Goal: Task Accomplishment & Management: Complete application form

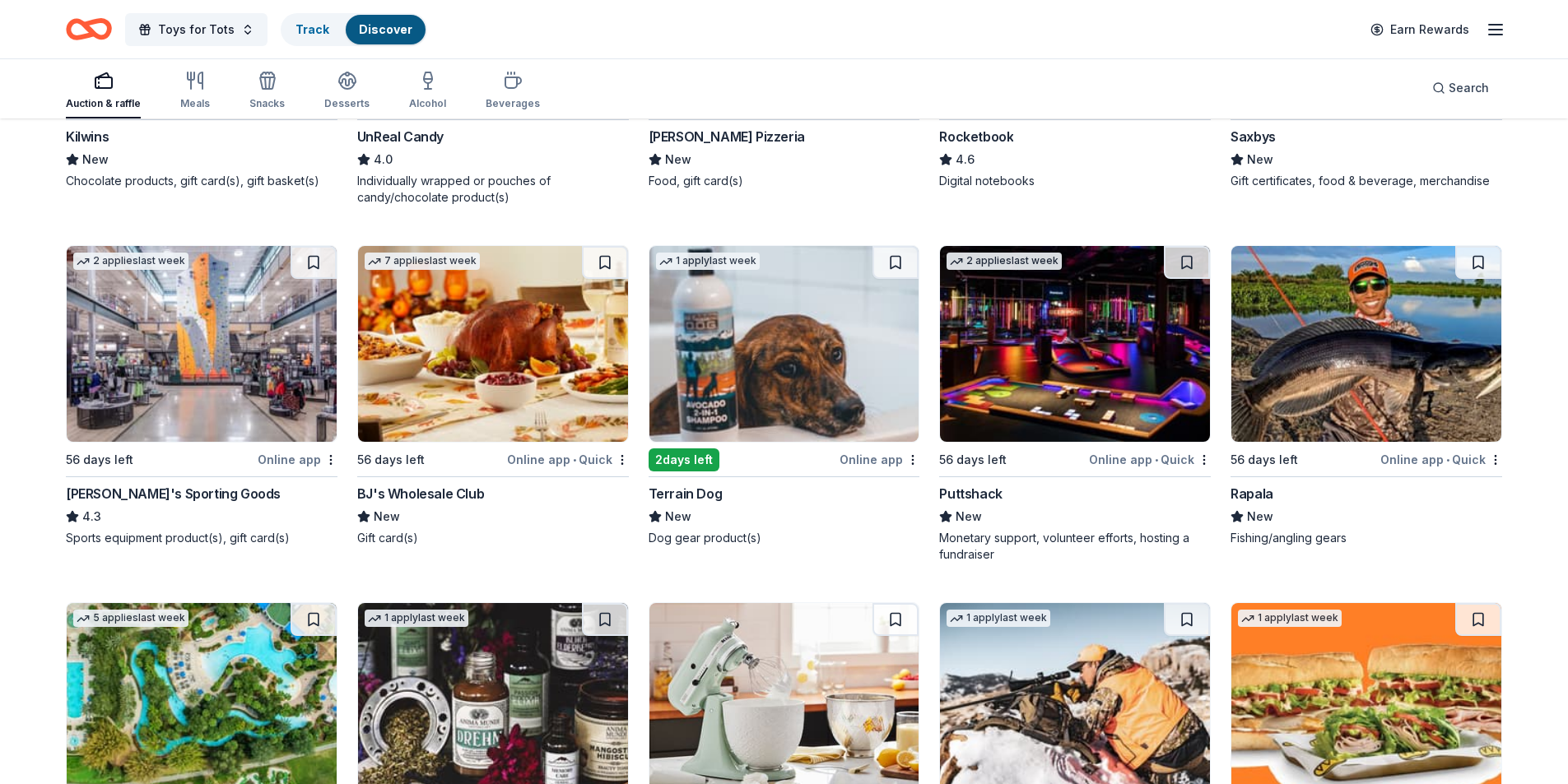
scroll to position [6465, 0]
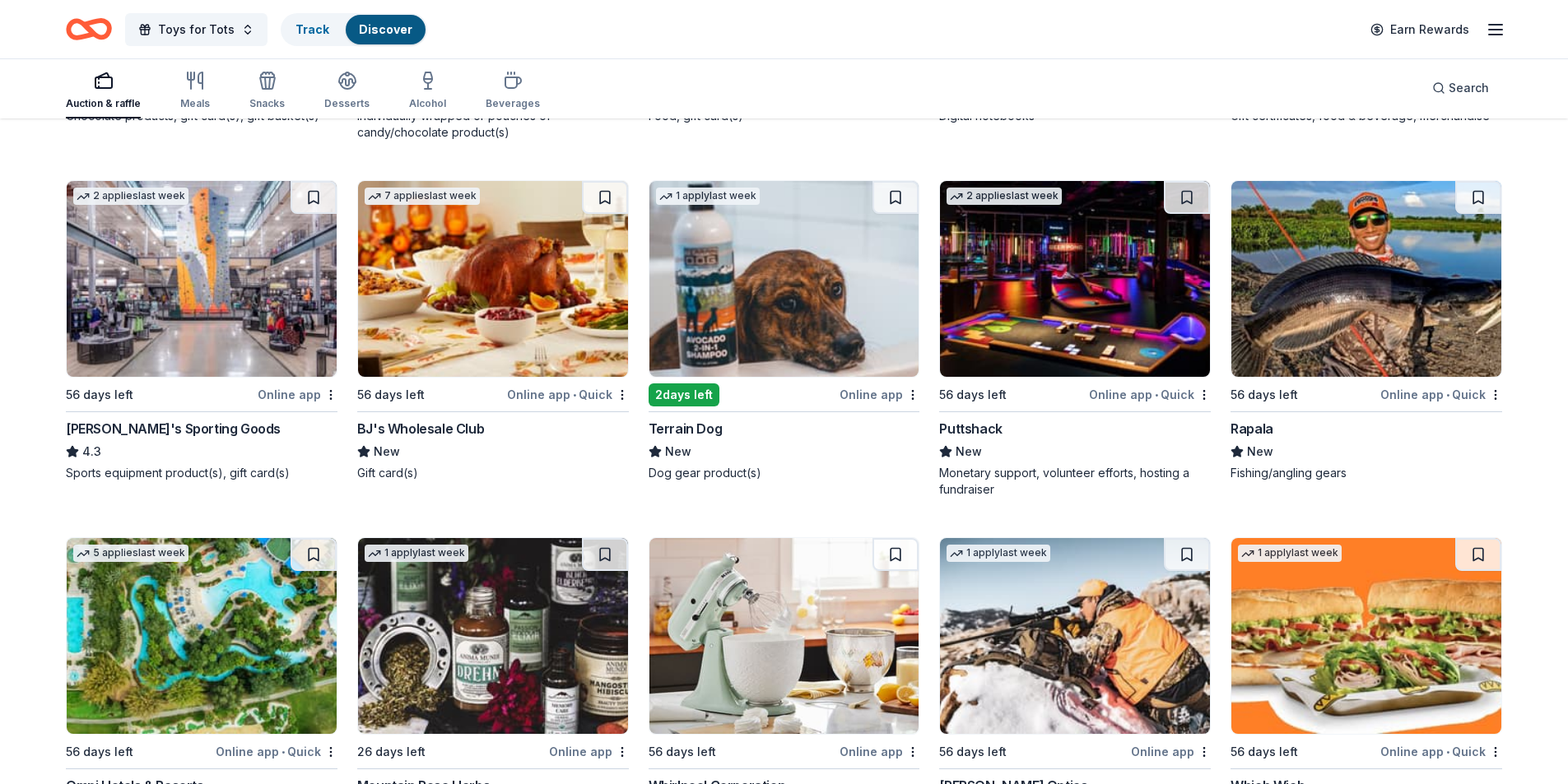
click at [801, 313] on img at bounding box center [784, 279] width 270 height 196
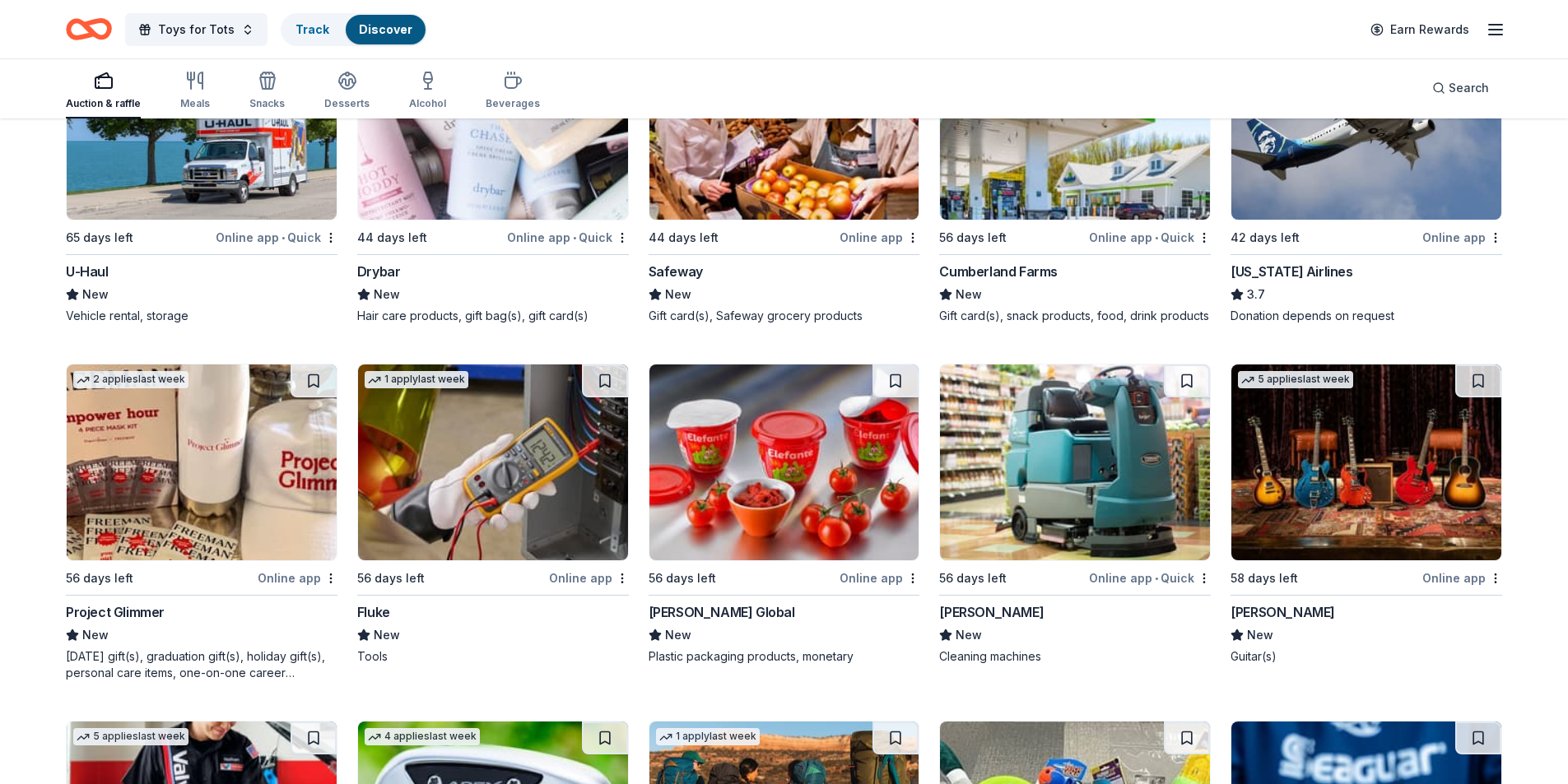
scroll to position [7269, 0]
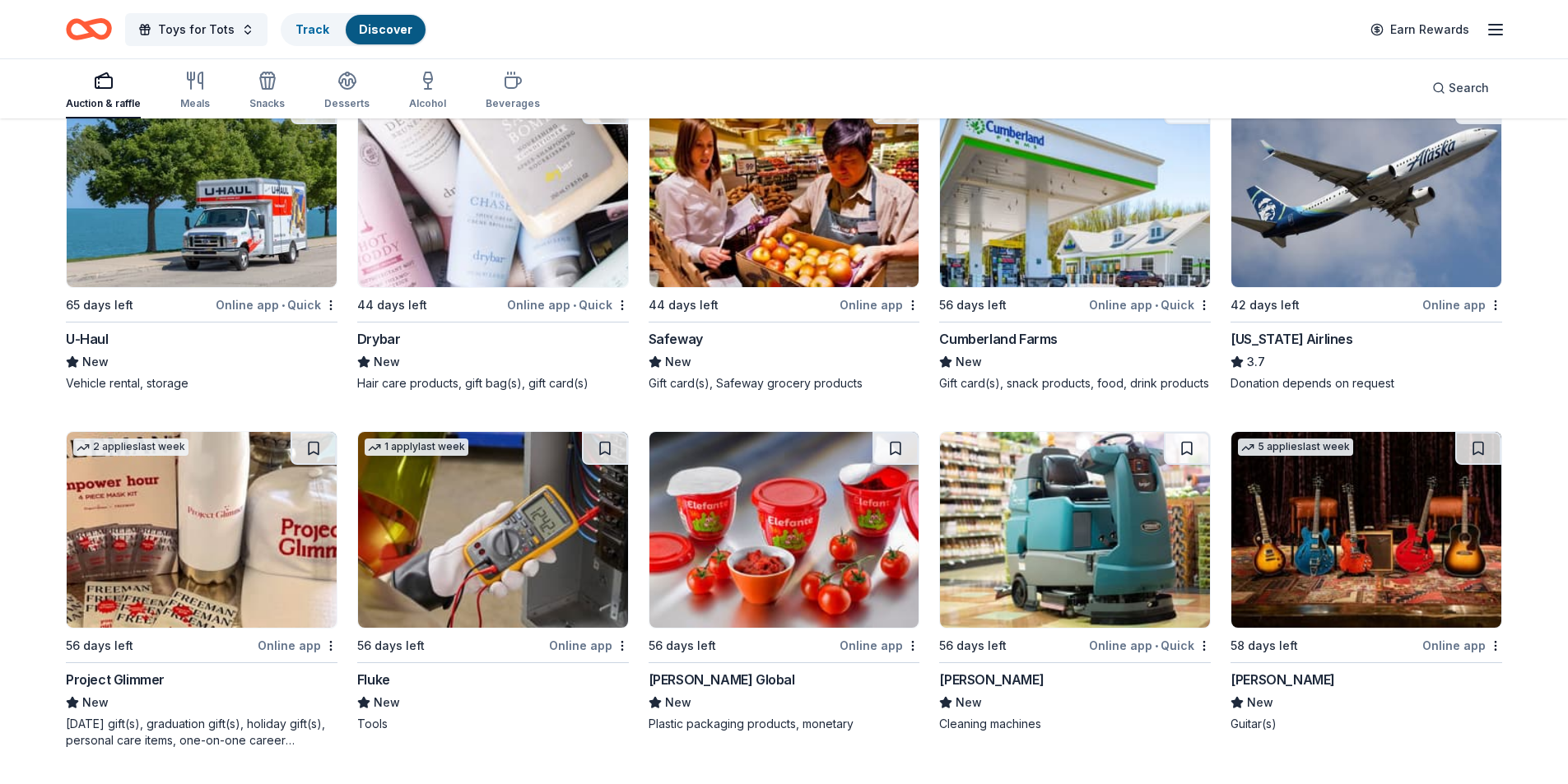
click at [199, 187] on img at bounding box center [201, 189] width 270 height 196
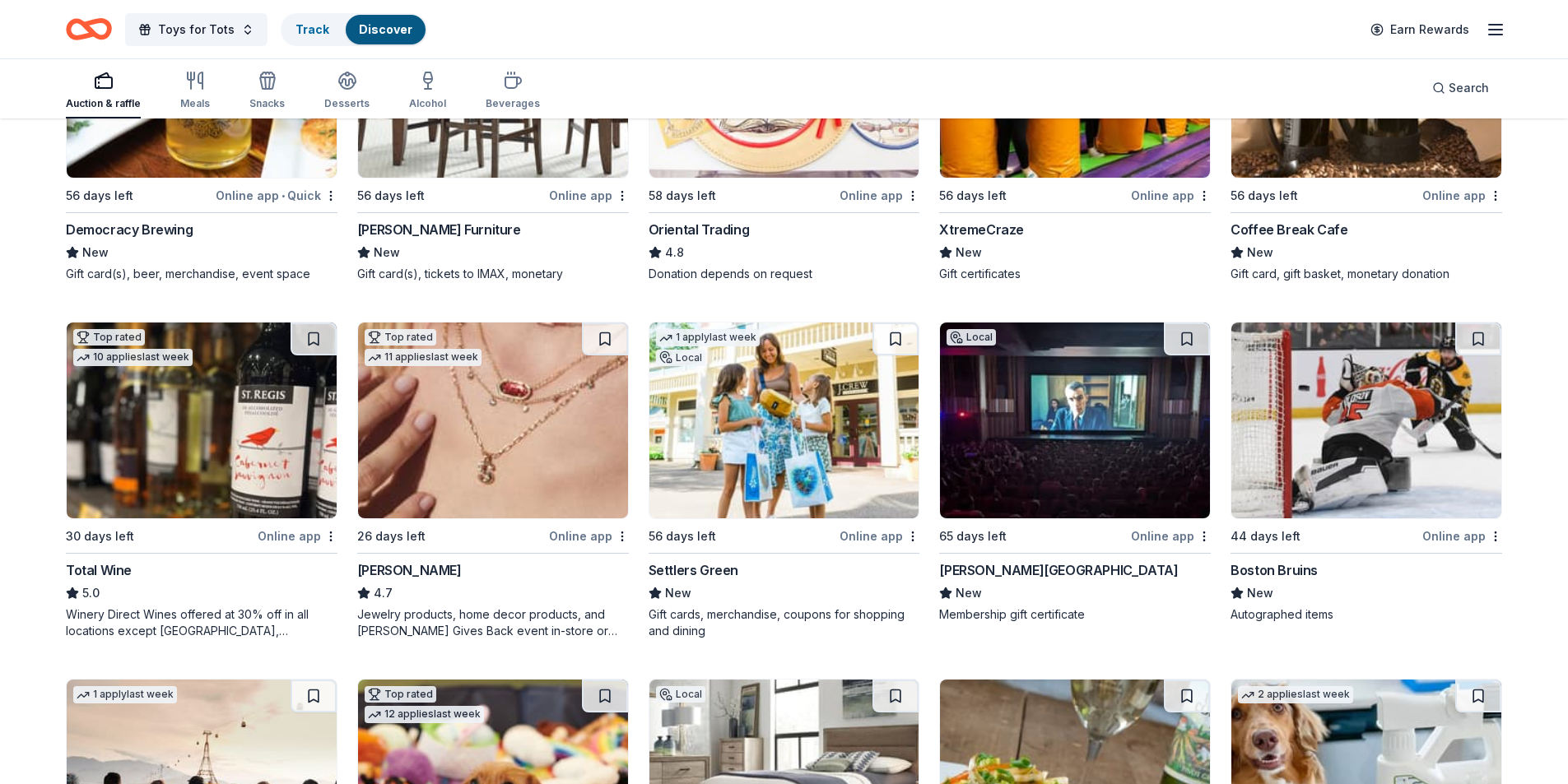
scroll to position [506, 0]
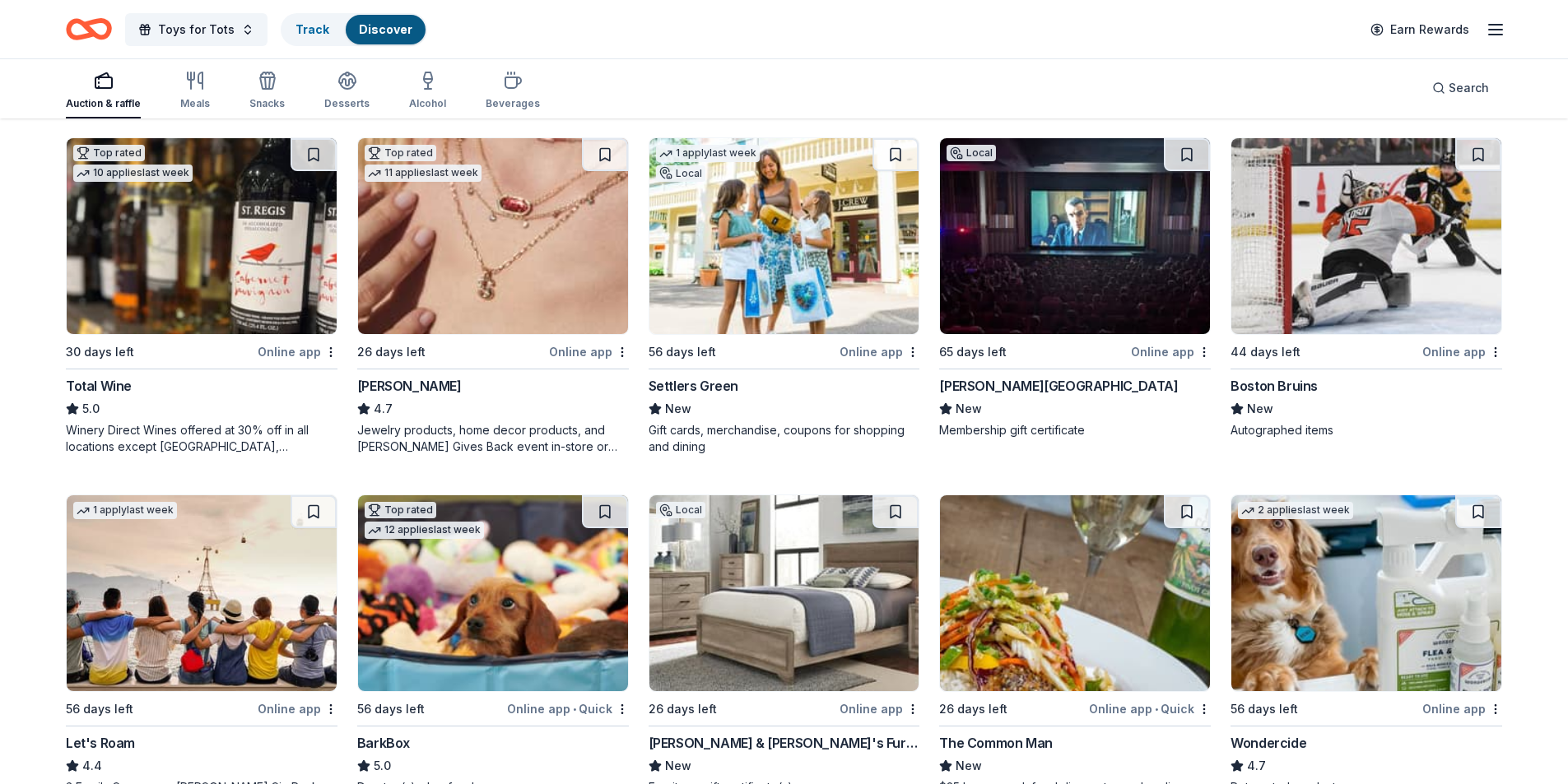
click at [1067, 225] on img at bounding box center [1075, 236] width 270 height 196
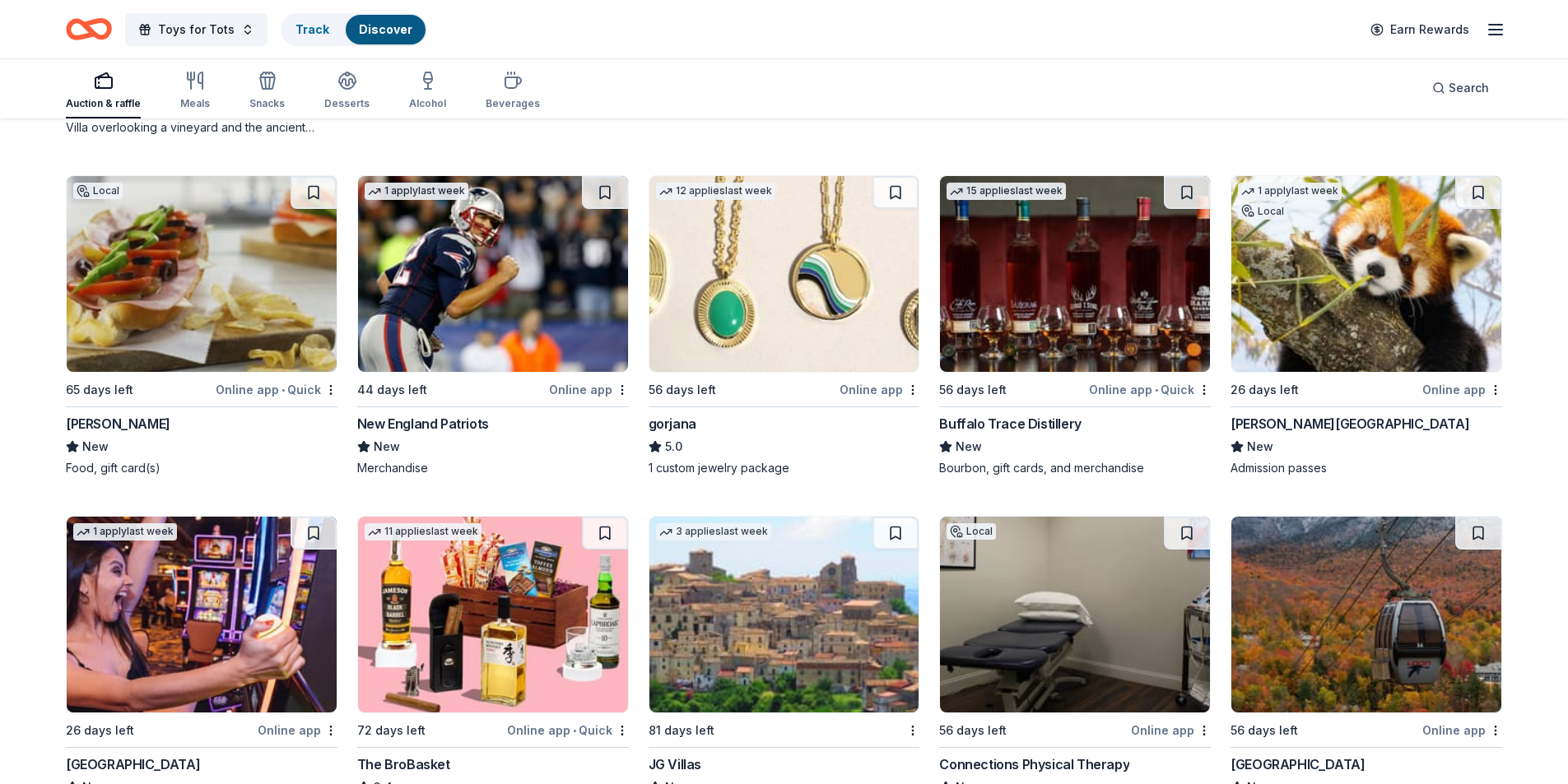
scroll to position [2907, 0]
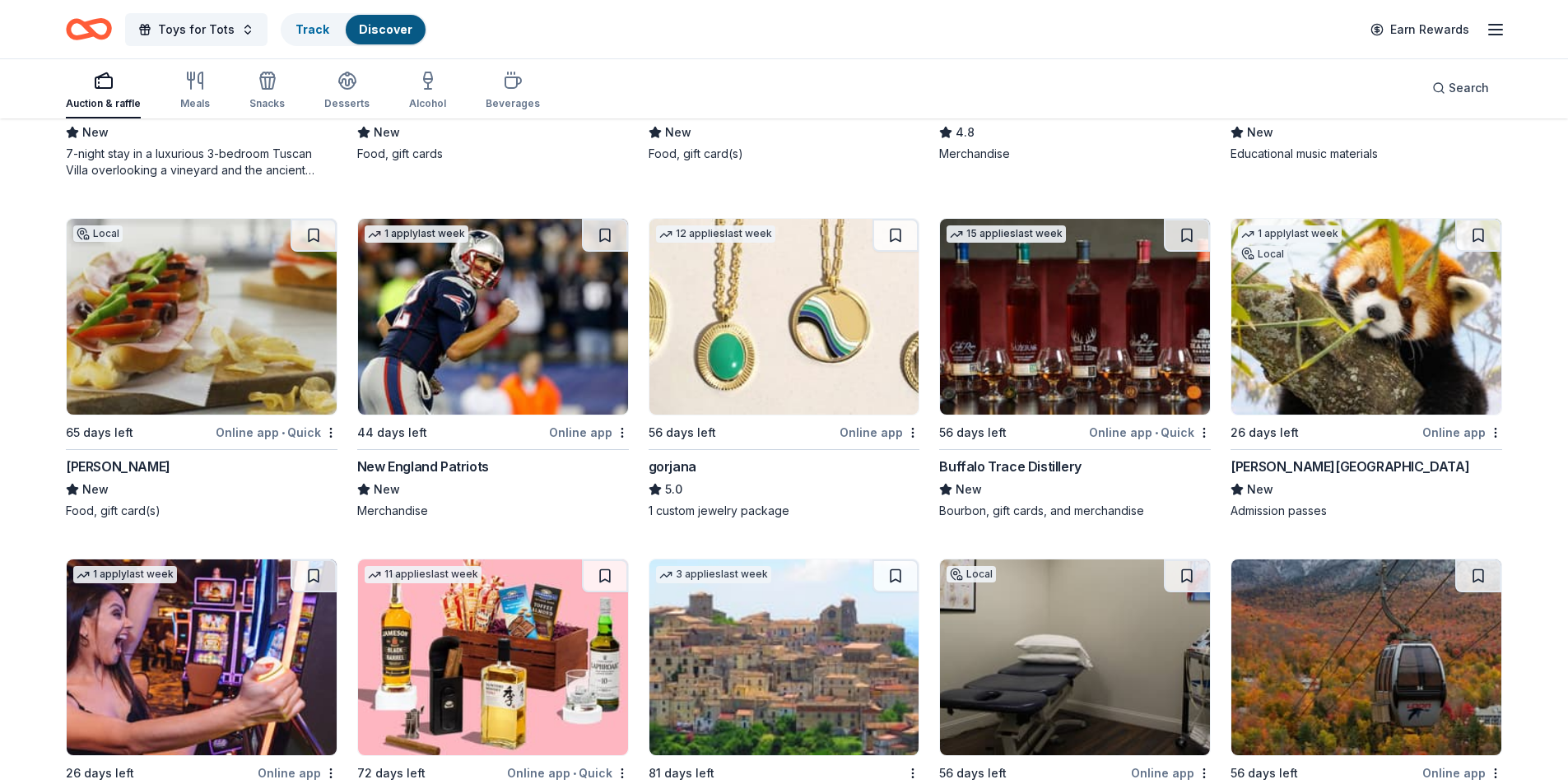
click at [1342, 335] on img at bounding box center [1366, 316] width 270 height 196
drag, startPoint x: 1565, startPoint y: 199, endPoint x: 1574, endPoint y: 197, distance: 9.2
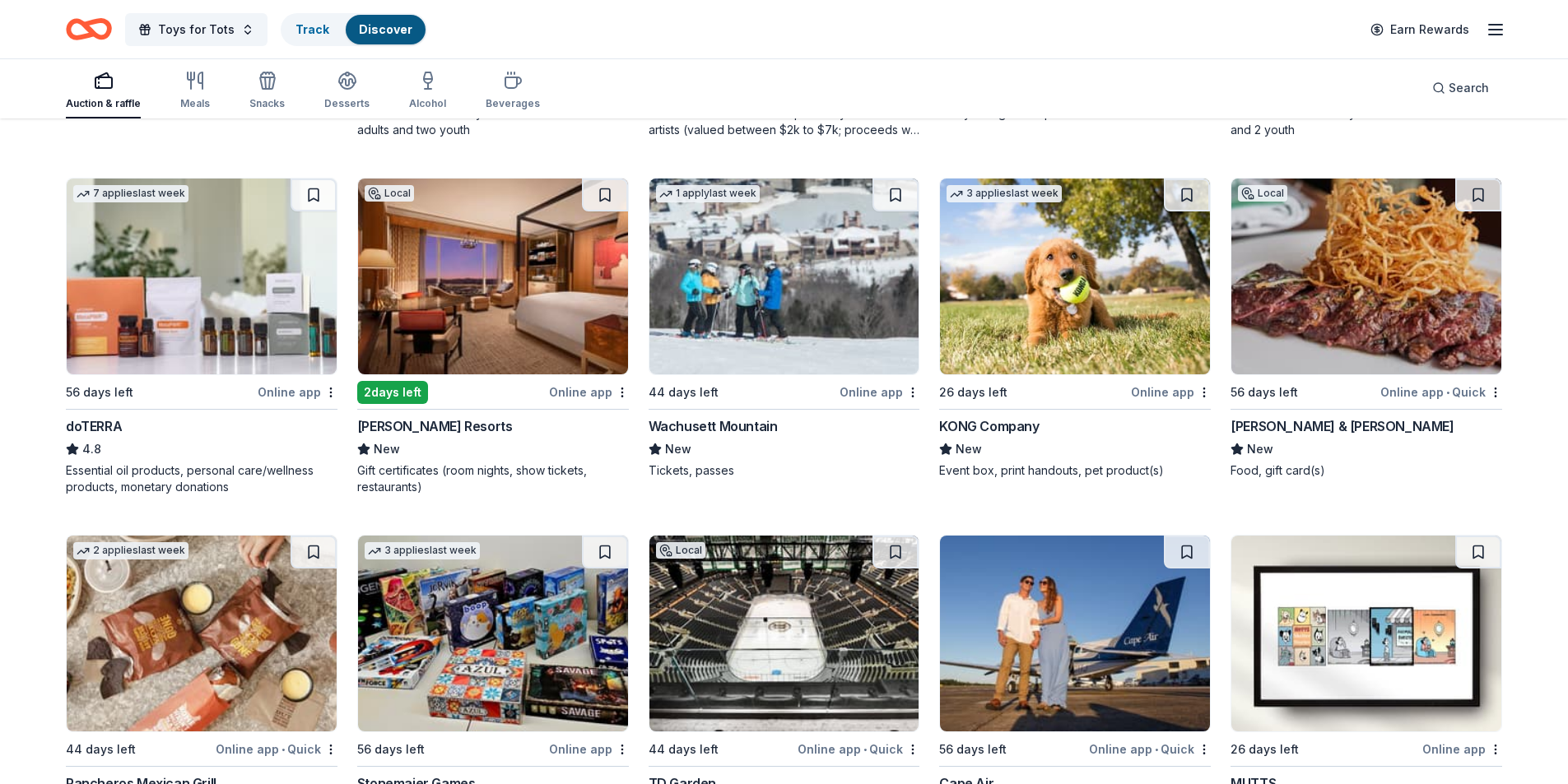
scroll to position [4730, 0]
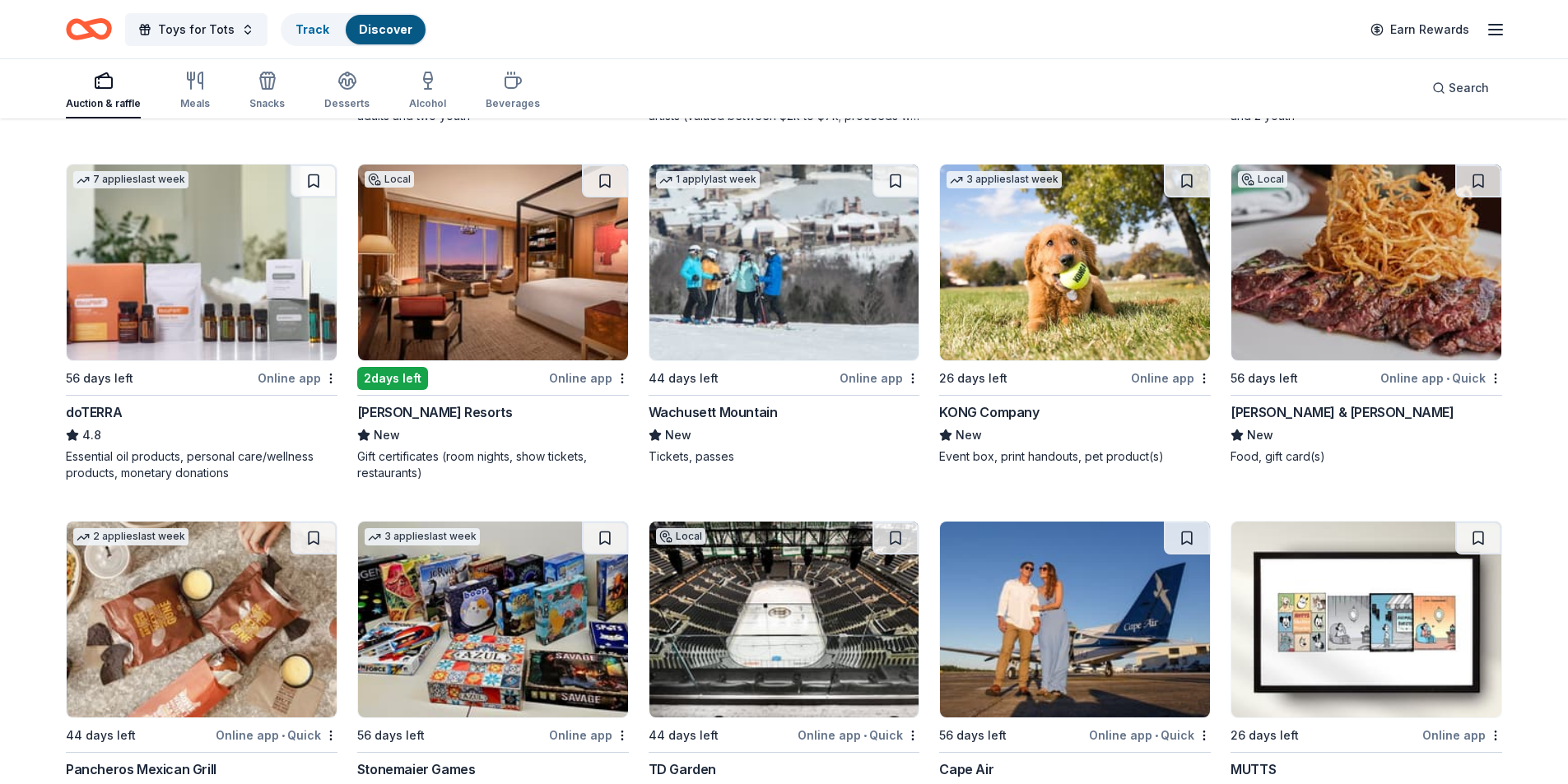
click at [792, 274] on img at bounding box center [784, 262] width 270 height 196
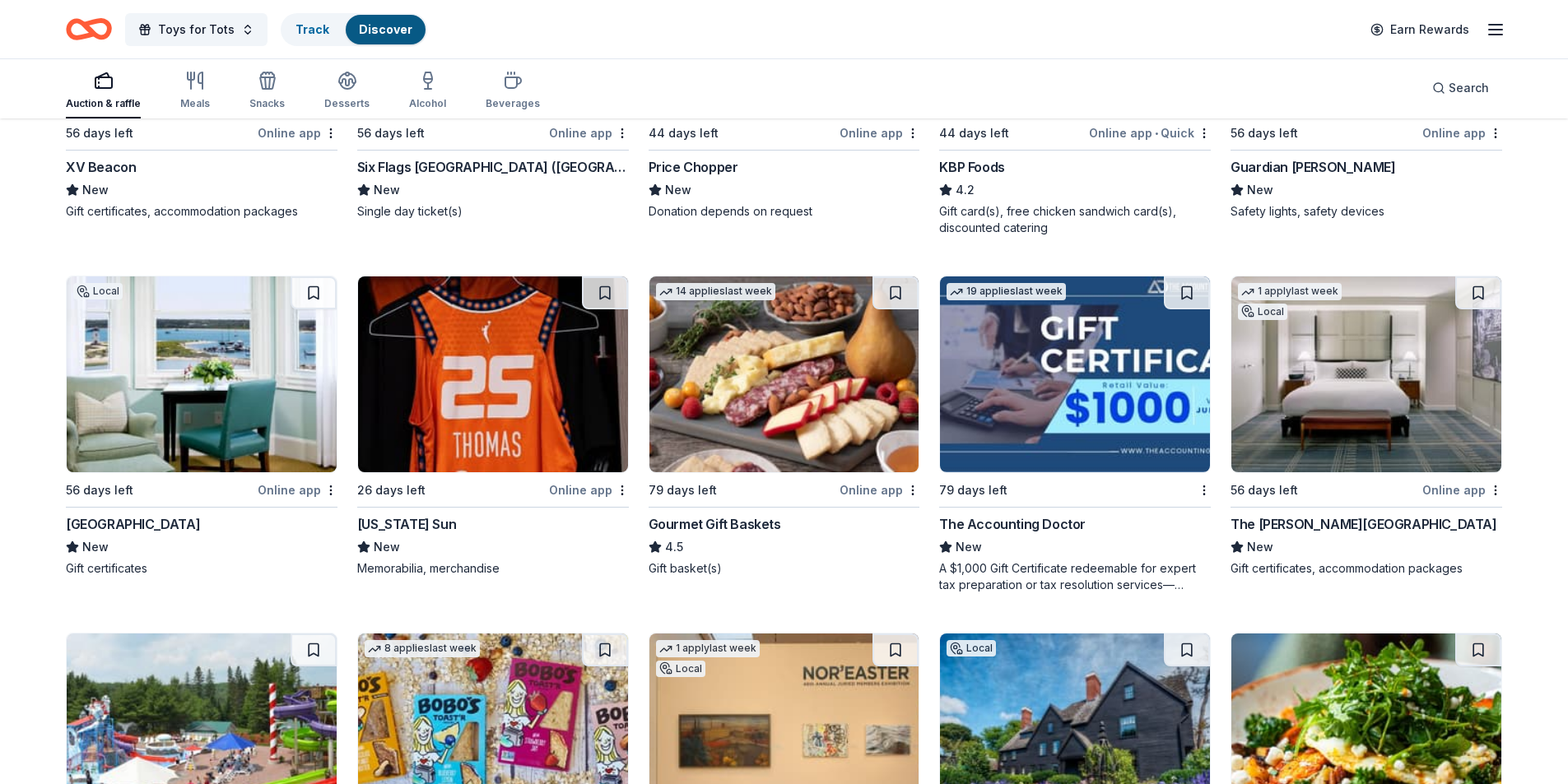
scroll to position [1524, 0]
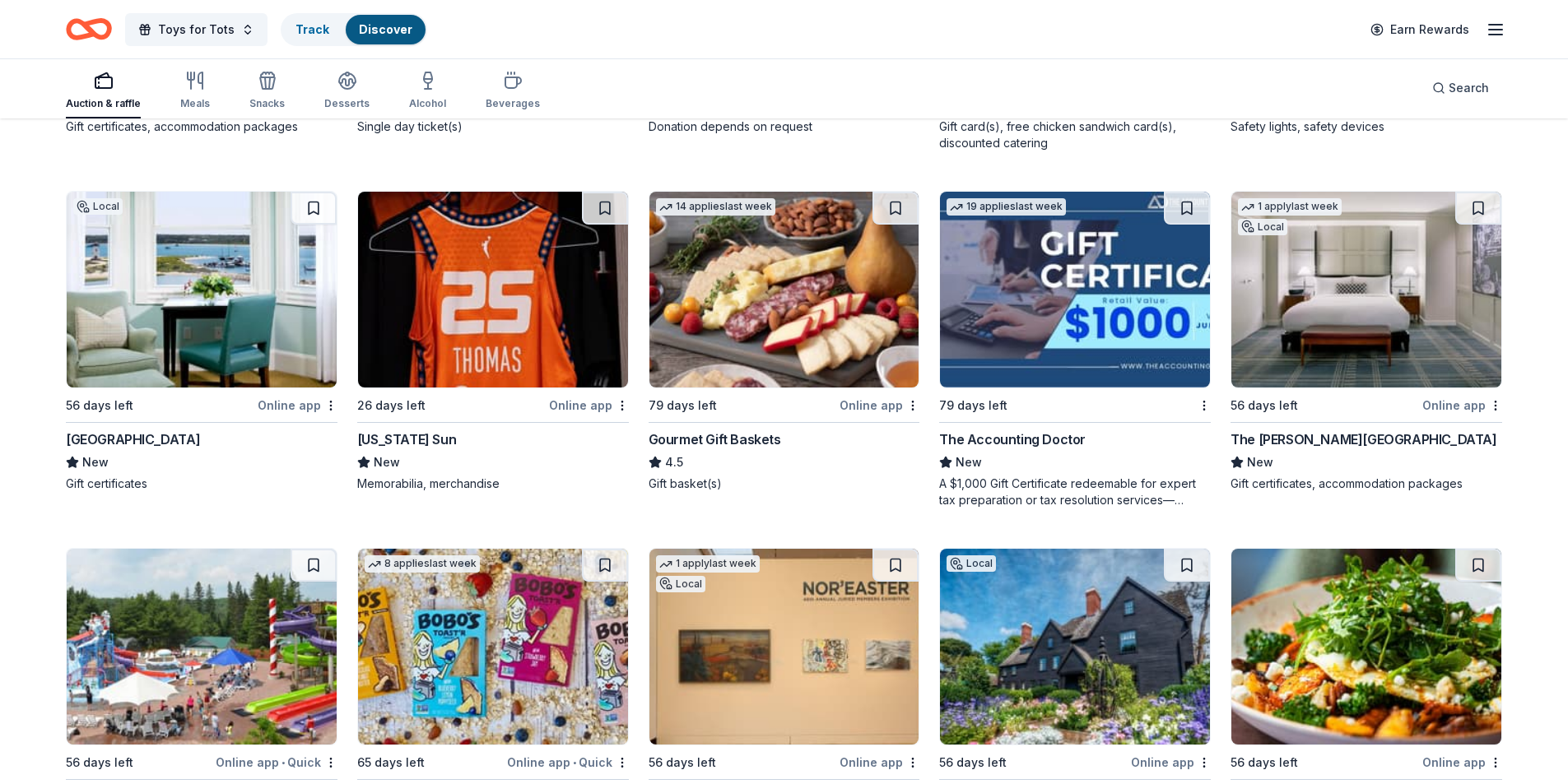
click at [502, 278] on img at bounding box center [493, 289] width 270 height 196
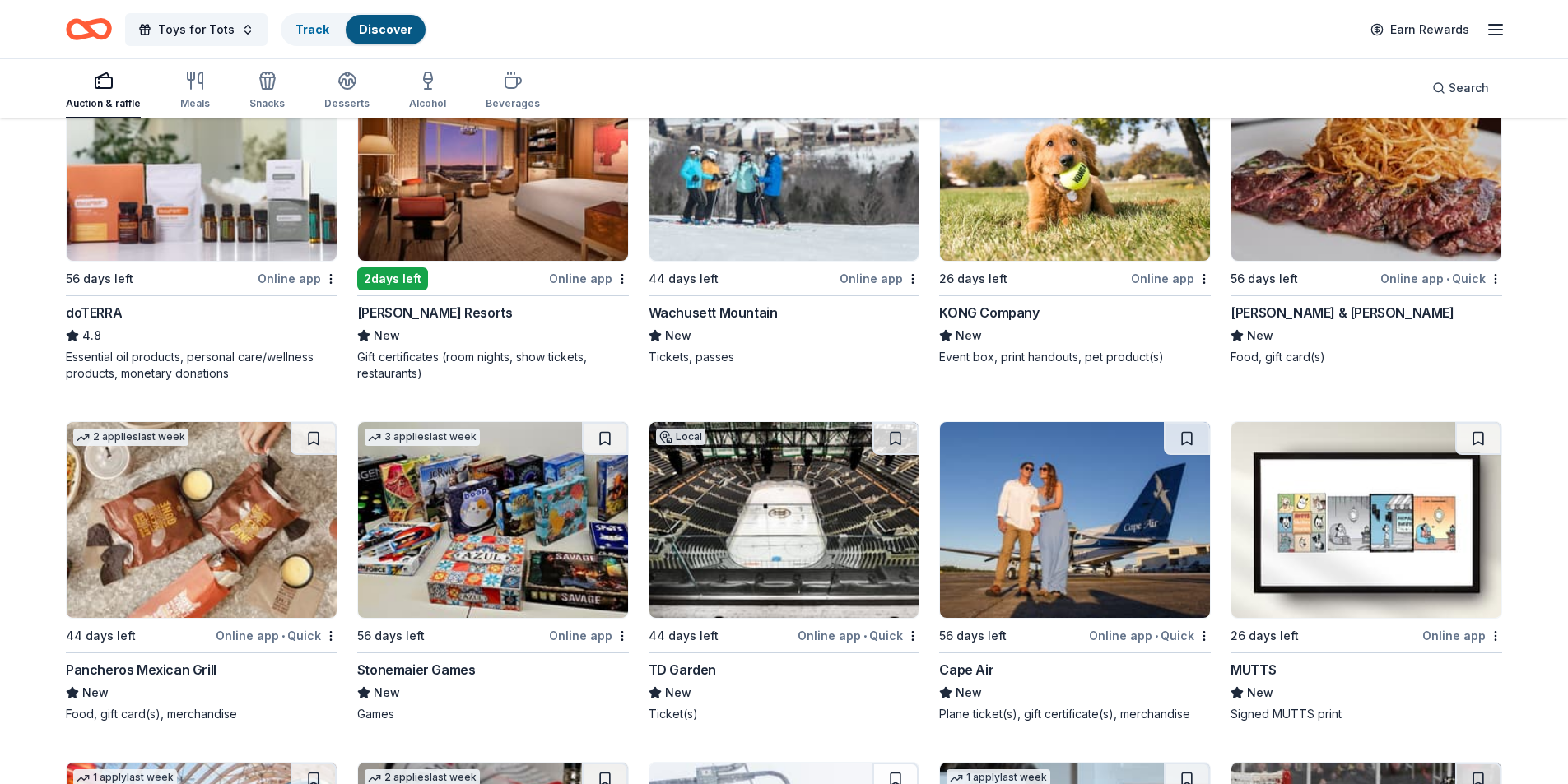
scroll to position [0, 0]
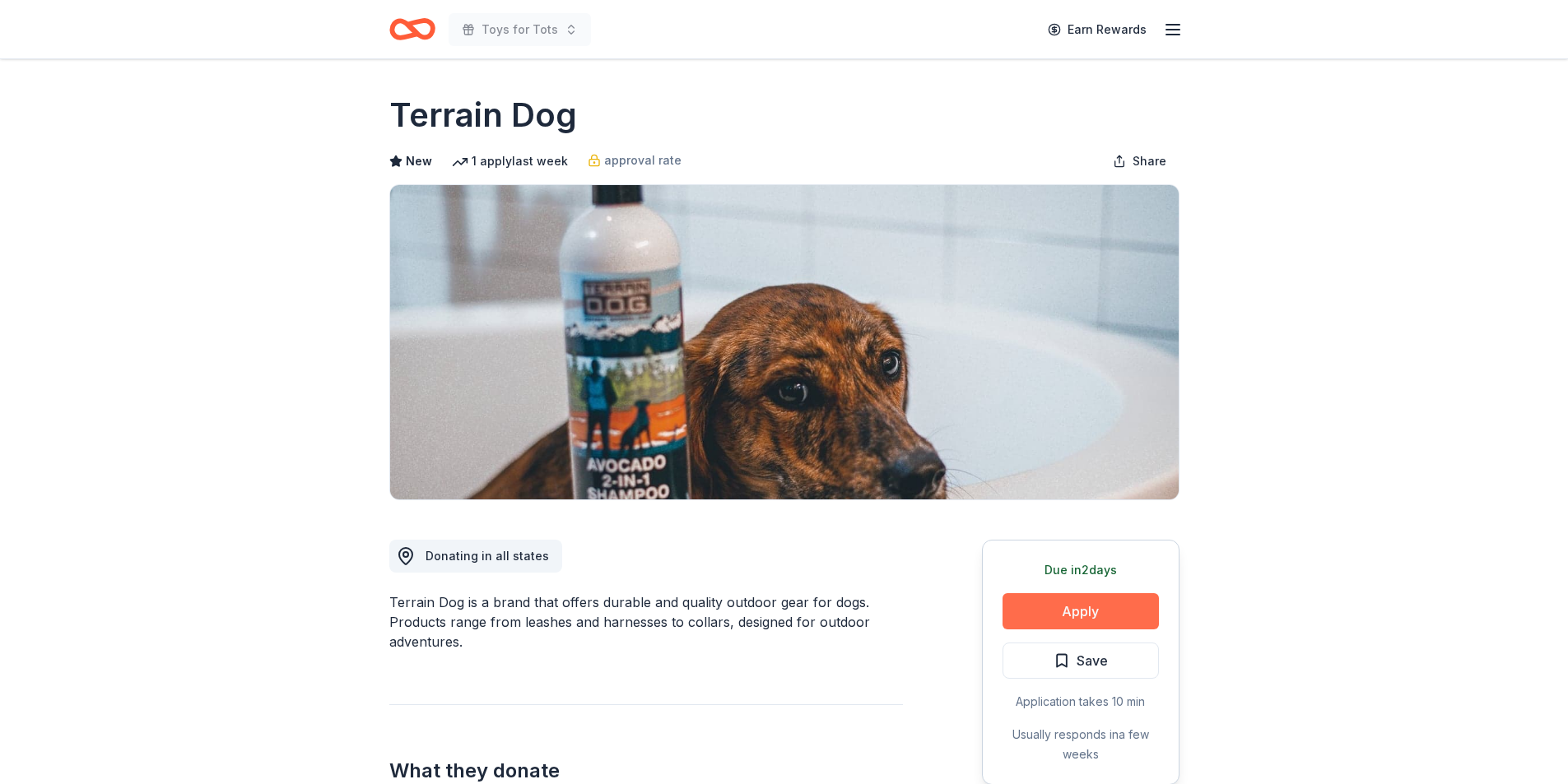
click at [1074, 606] on button "Apply" at bounding box center [1080, 612] width 156 height 37
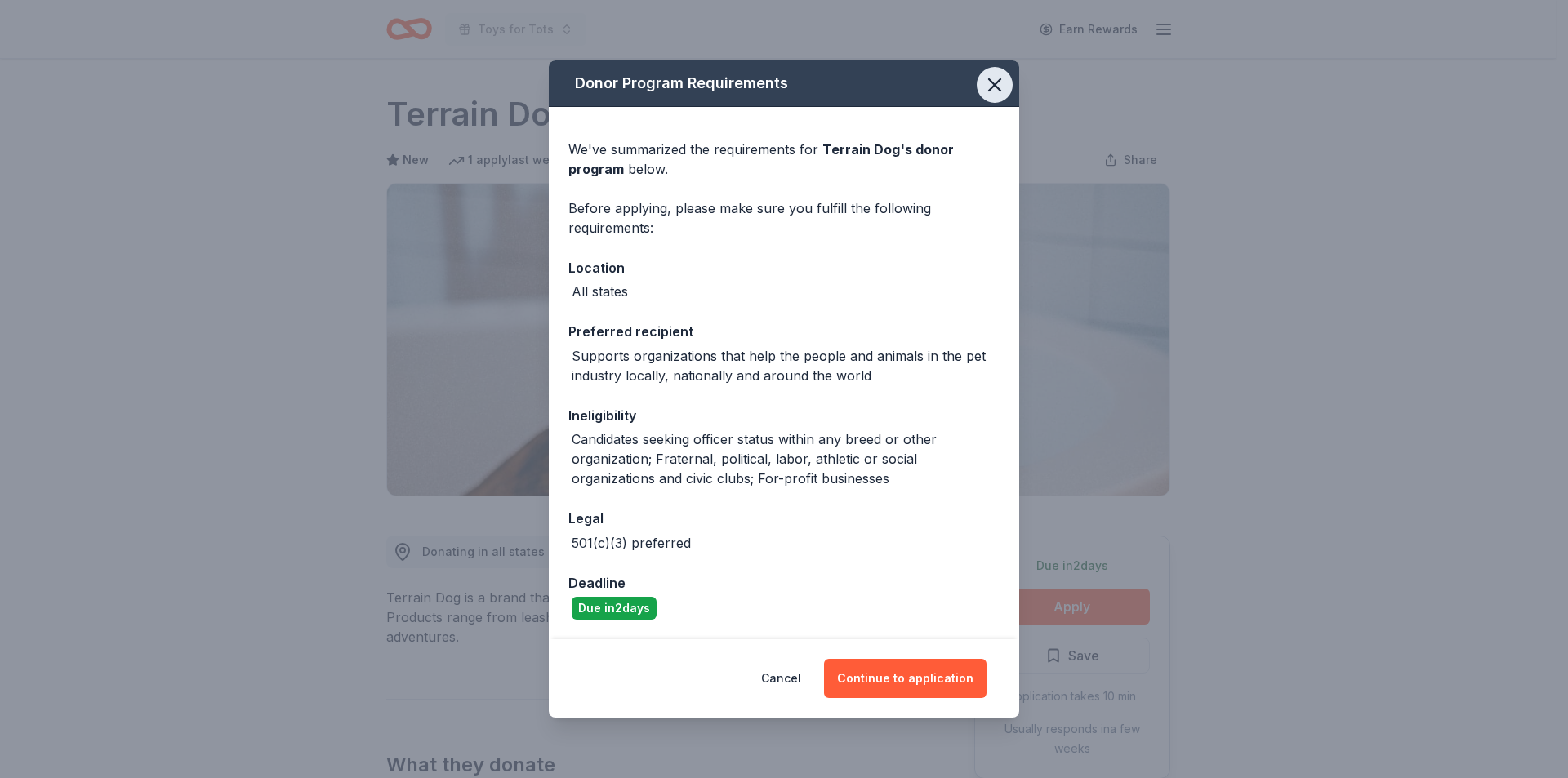
click at [999, 85] on icon "button" at bounding box center [995, 85] width 22 height 22
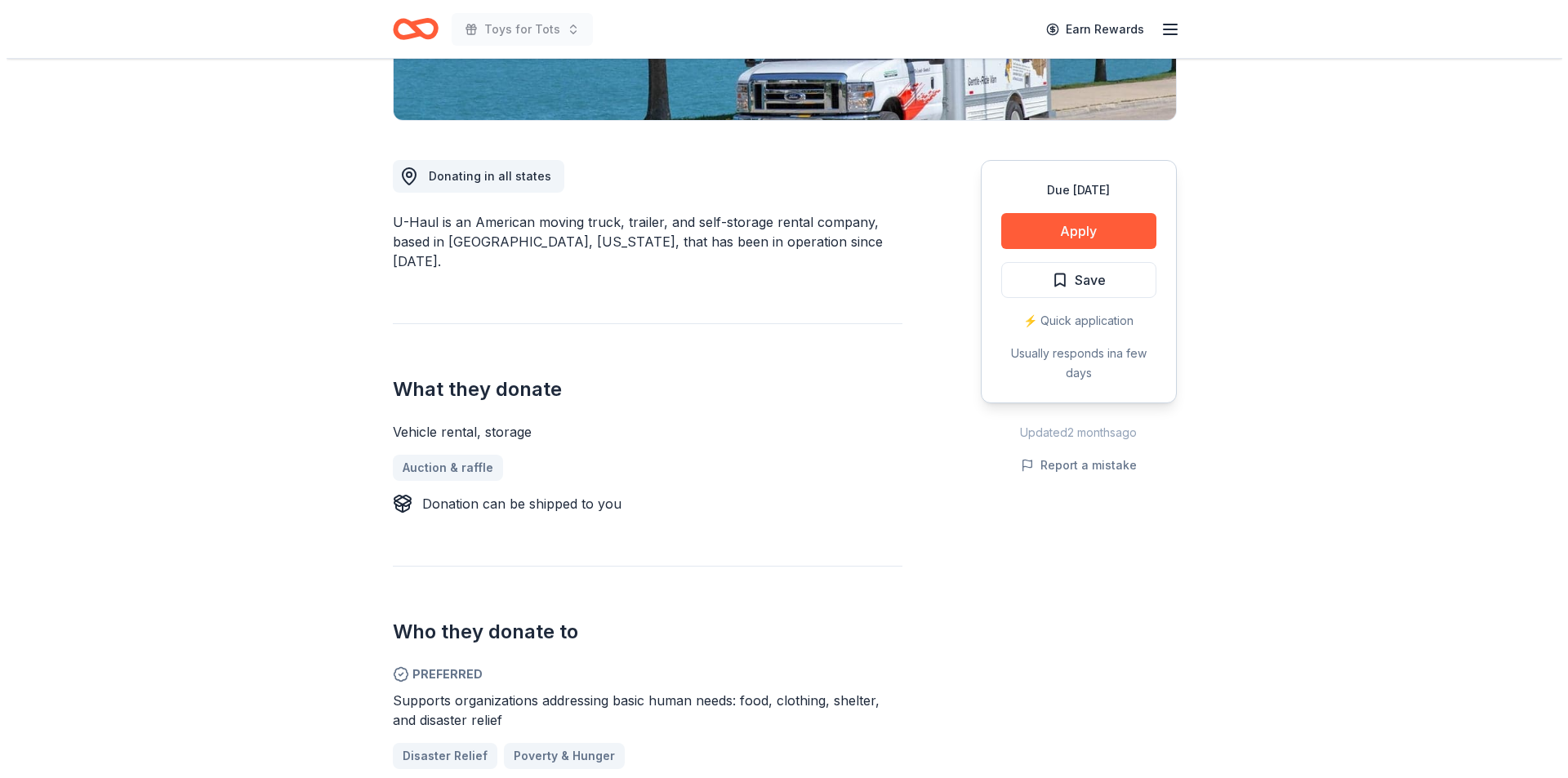
scroll to position [373, 0]
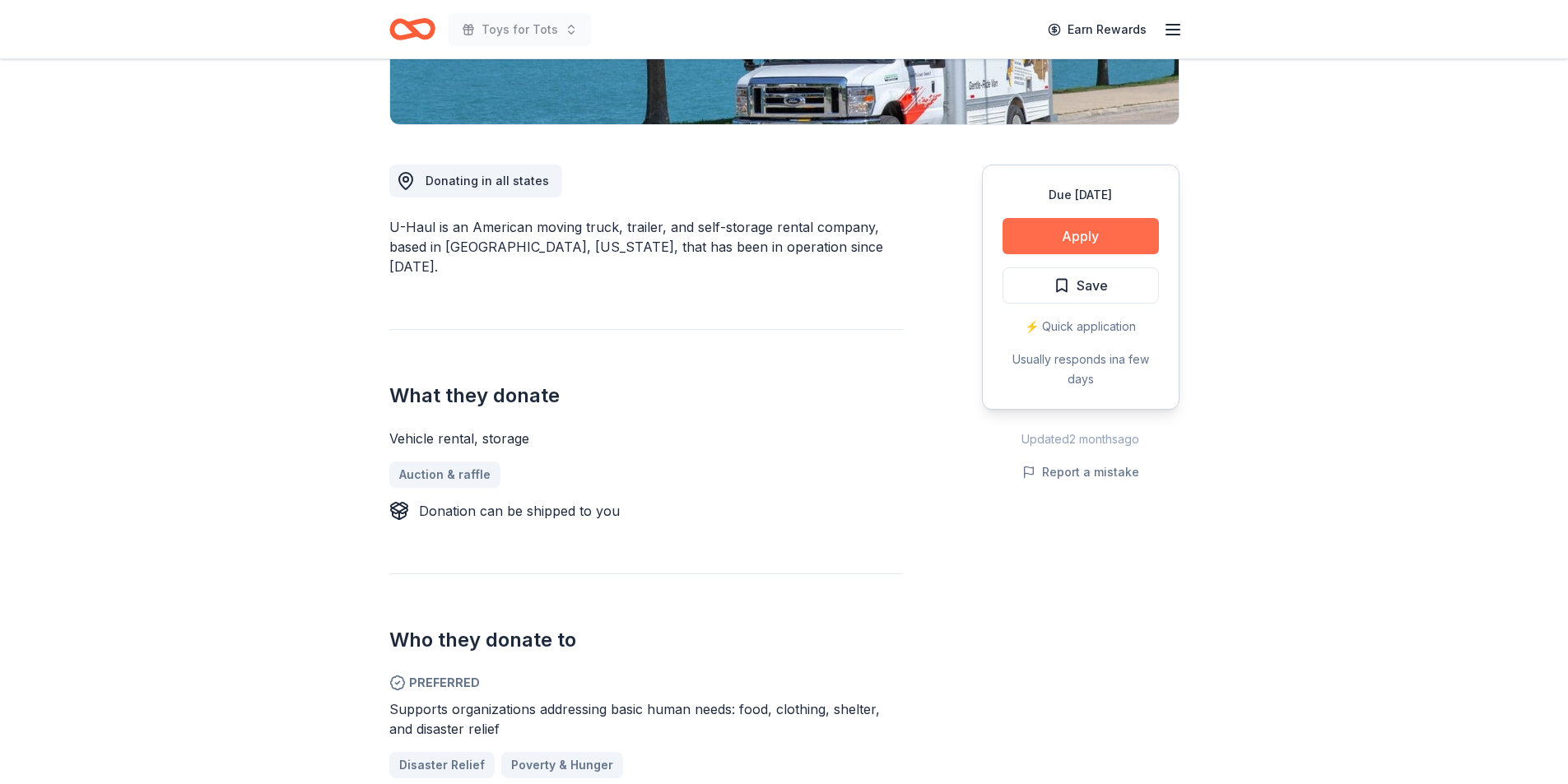
click at [1067, 233] on button "Apply" at bounding box center [1080, 236] width 156 height 37
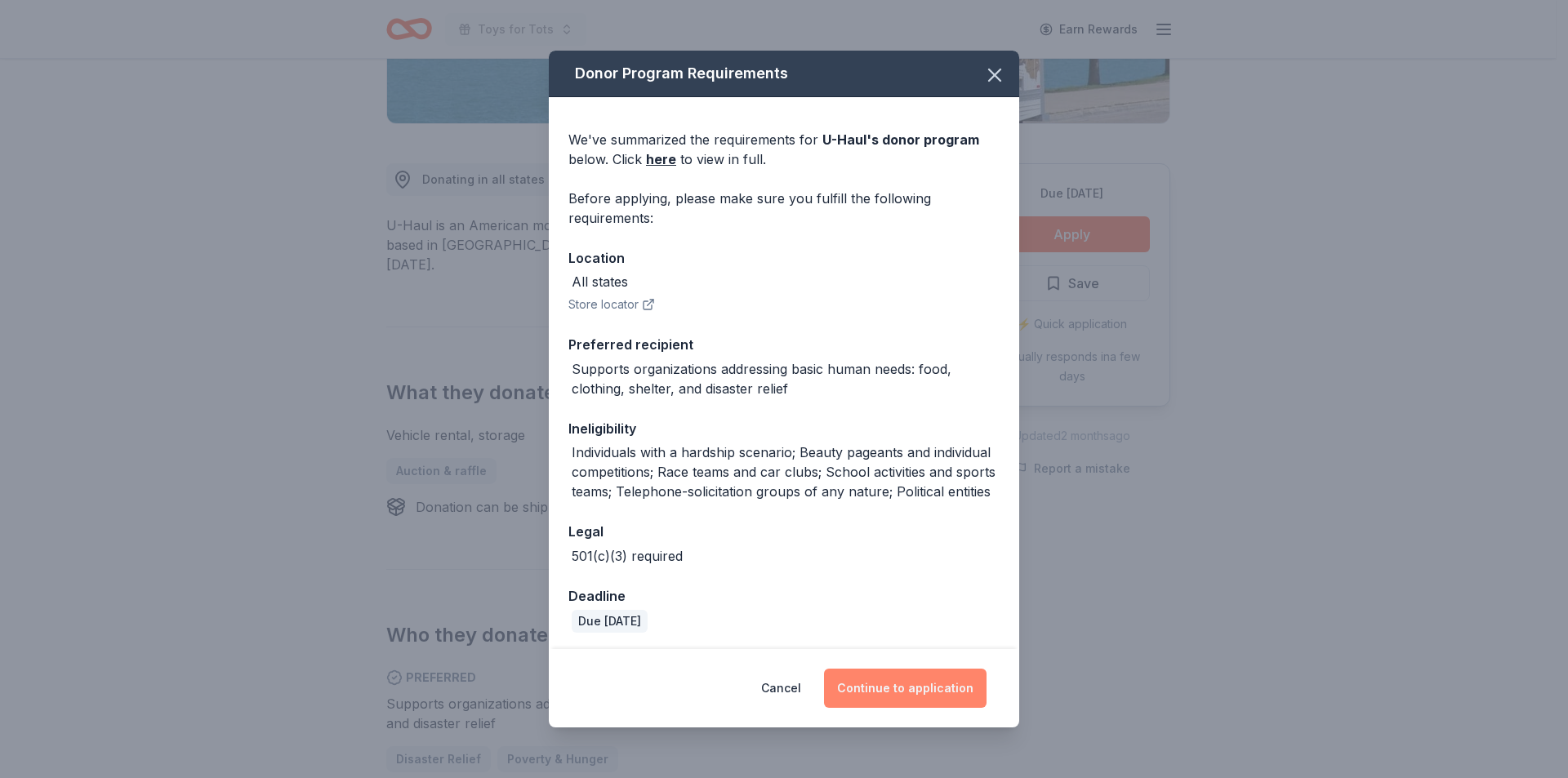
click at [913, 692] on button "Continue to application" at bounding box center [906, 687] width 163 height 39
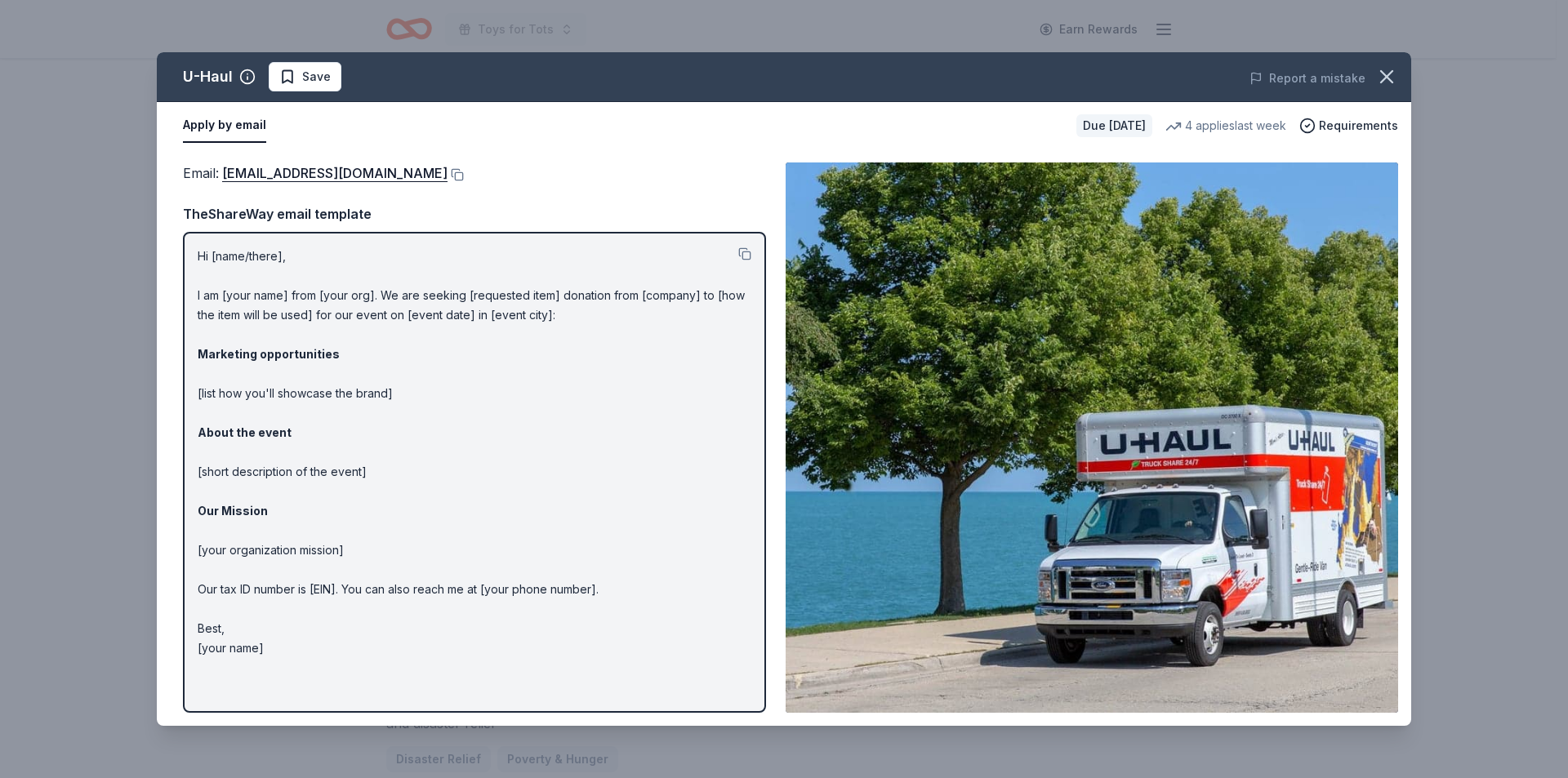
drag, startPoint x: 176, startPoint y: 150, endPoint x: 477, endPoint y: 379, distance: 378.2
click at [477, 379] on div "Email : donations@uhaul.com Email : donations@uhaul.com TheShareWay email templ…" at bounding box center [784, 437] width 1254 height 577
drag, startPoint x: 196, startPoint y: 253, endPoint x: 545, endPoint y: 284, distance: 350.4
click at [554, 279] on div "Hi [name/there], I am [your name] from [your org]. We are seeking [requested it…" at bounding box center [474, 472] width 583 height 481
click at [745, 252] on button at bounding box center [744, 253] width 13 height 13
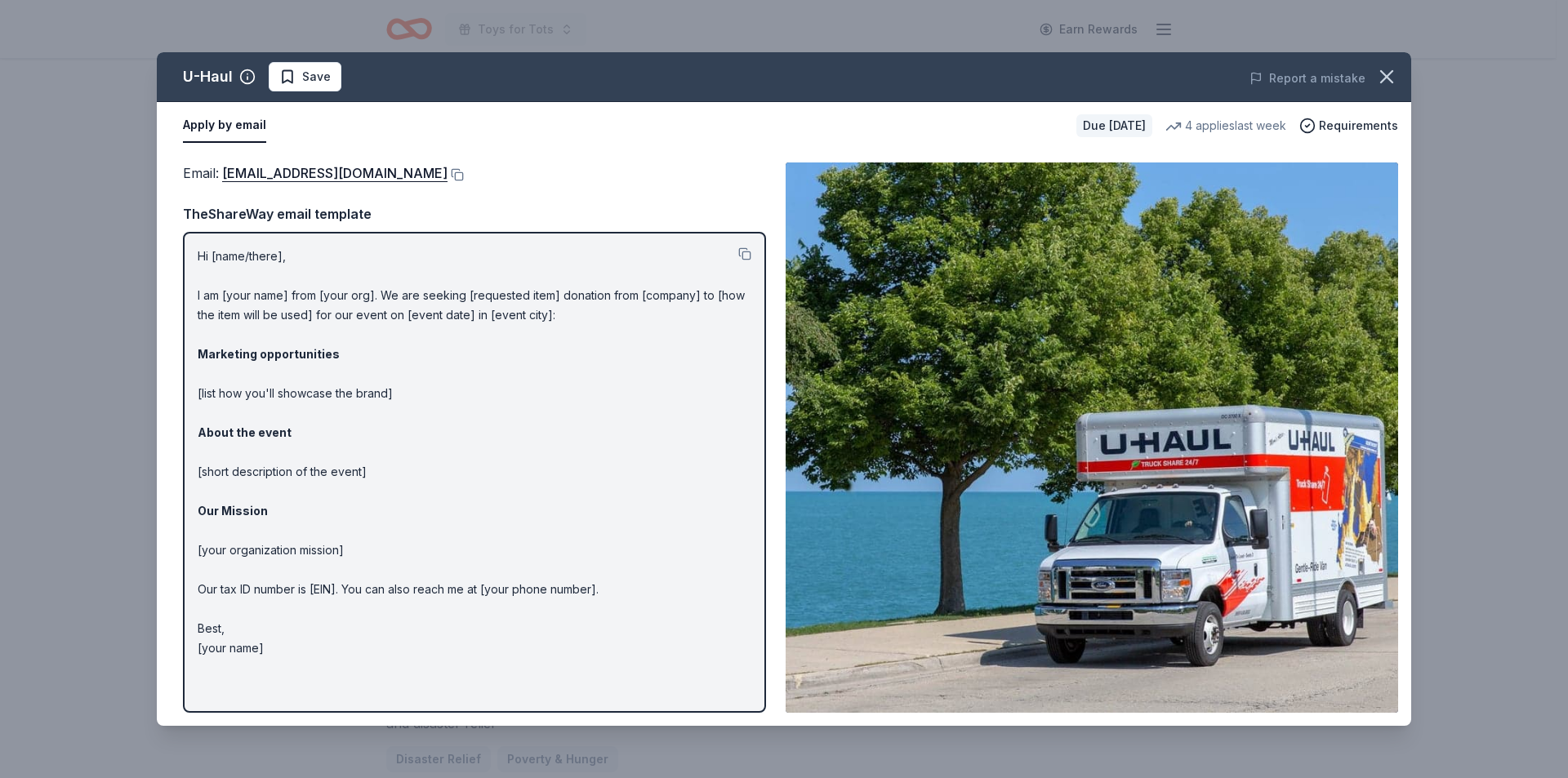
drag, startPoint x: 258, startPoint y: 174, endPoint x: 330, endPoint y: 142, distance: 78.8
click at [331, 142] on div "Apply by email" at bounding box center [623, 126] width 880 height 35
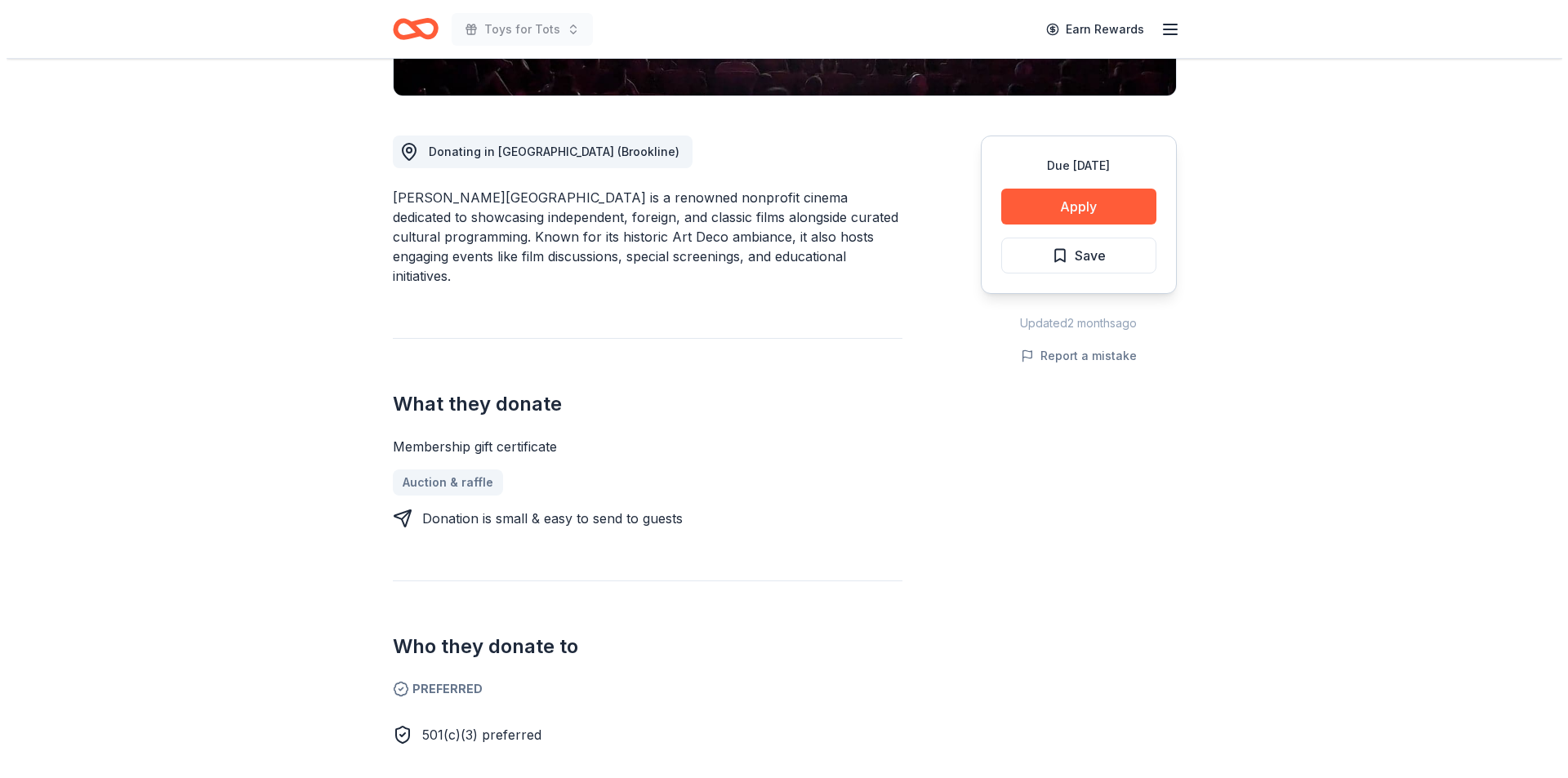
scroll to position [373, 0]
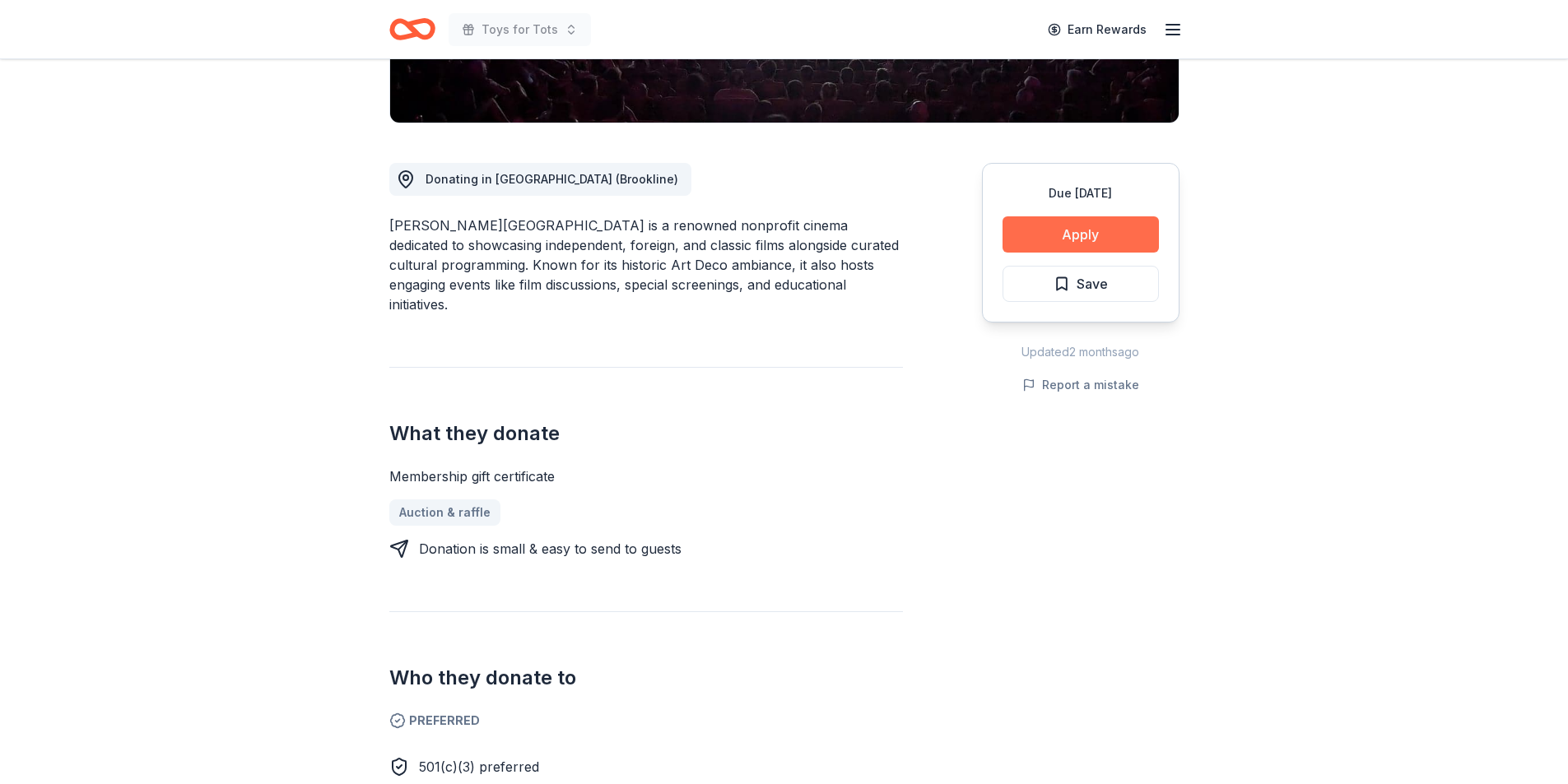
click at [1071, 228] on button "Apply" at bounding box center [1080, 234] width 156 height 37
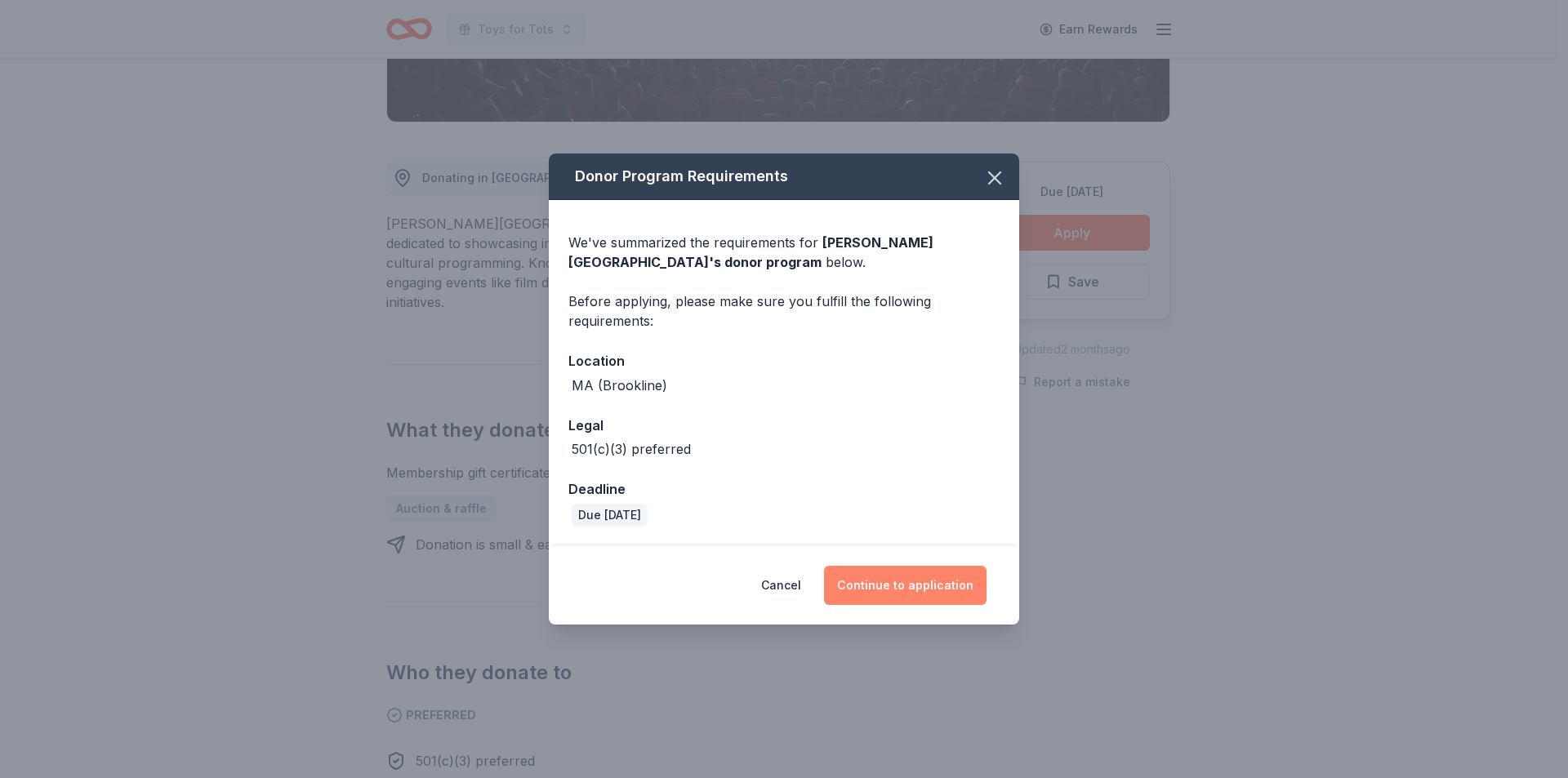
click at [893, 586] on button "Continue to application" at bounding box center [906, 584] width 163 height 39
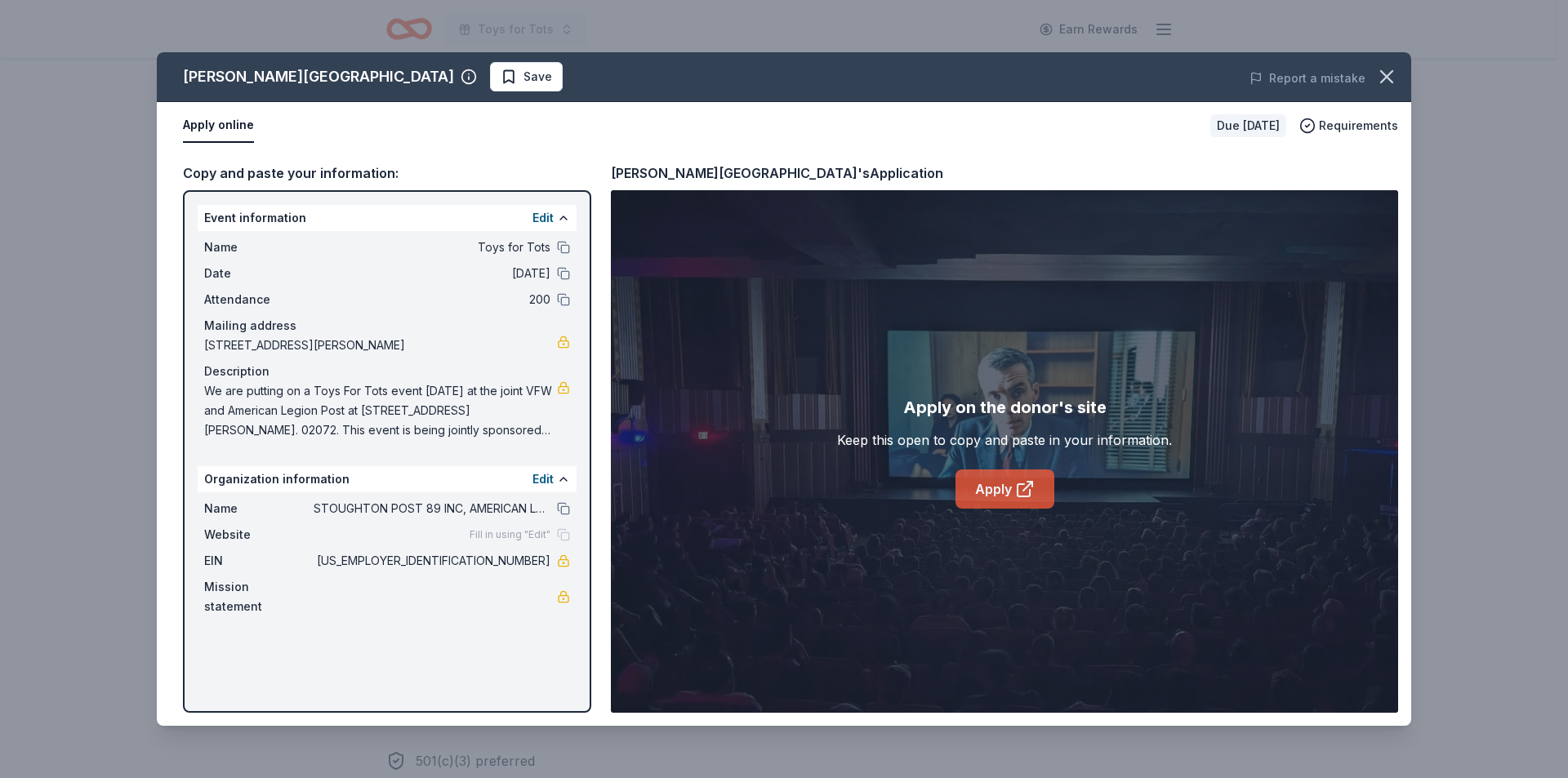
click at [999, 490] on link "Apply" at bounding box center [1005, 488] width 99 height 39
drag, startPoint x: 583, startPoint y: 158, endPoint x: 908, endPoint y: 137, distance: 325.7
click at [908, 137] on div "Coolidge Corner Theatre Save Report a mistake Apply online Due in 65 days Requi…" at bounding box center [784, 388] width 1254 height 673
click at [1002, 488] on link "Apply" at bounding box center [1005, 488] width 99 height 39
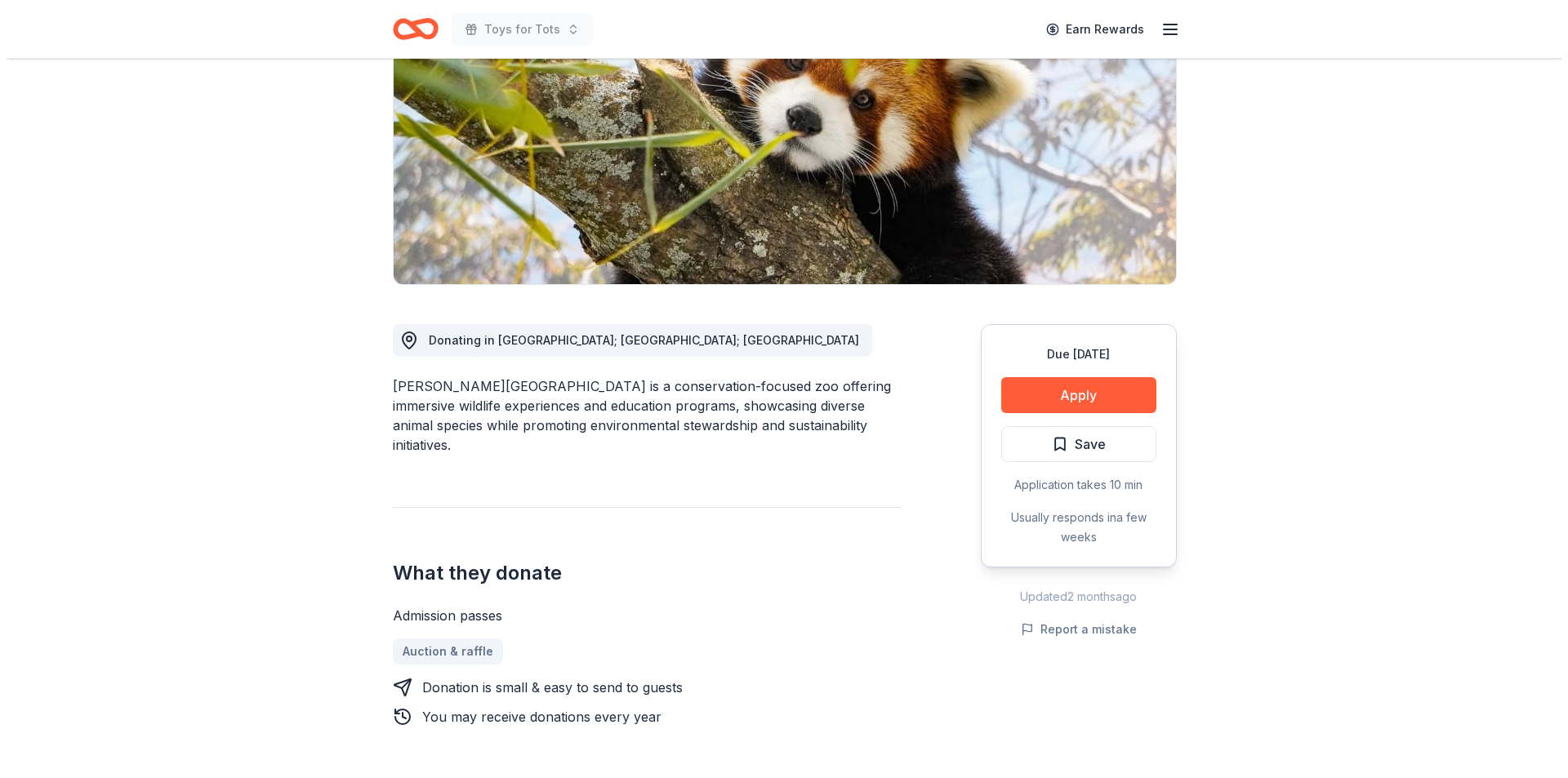
scroll to position [209, 0]
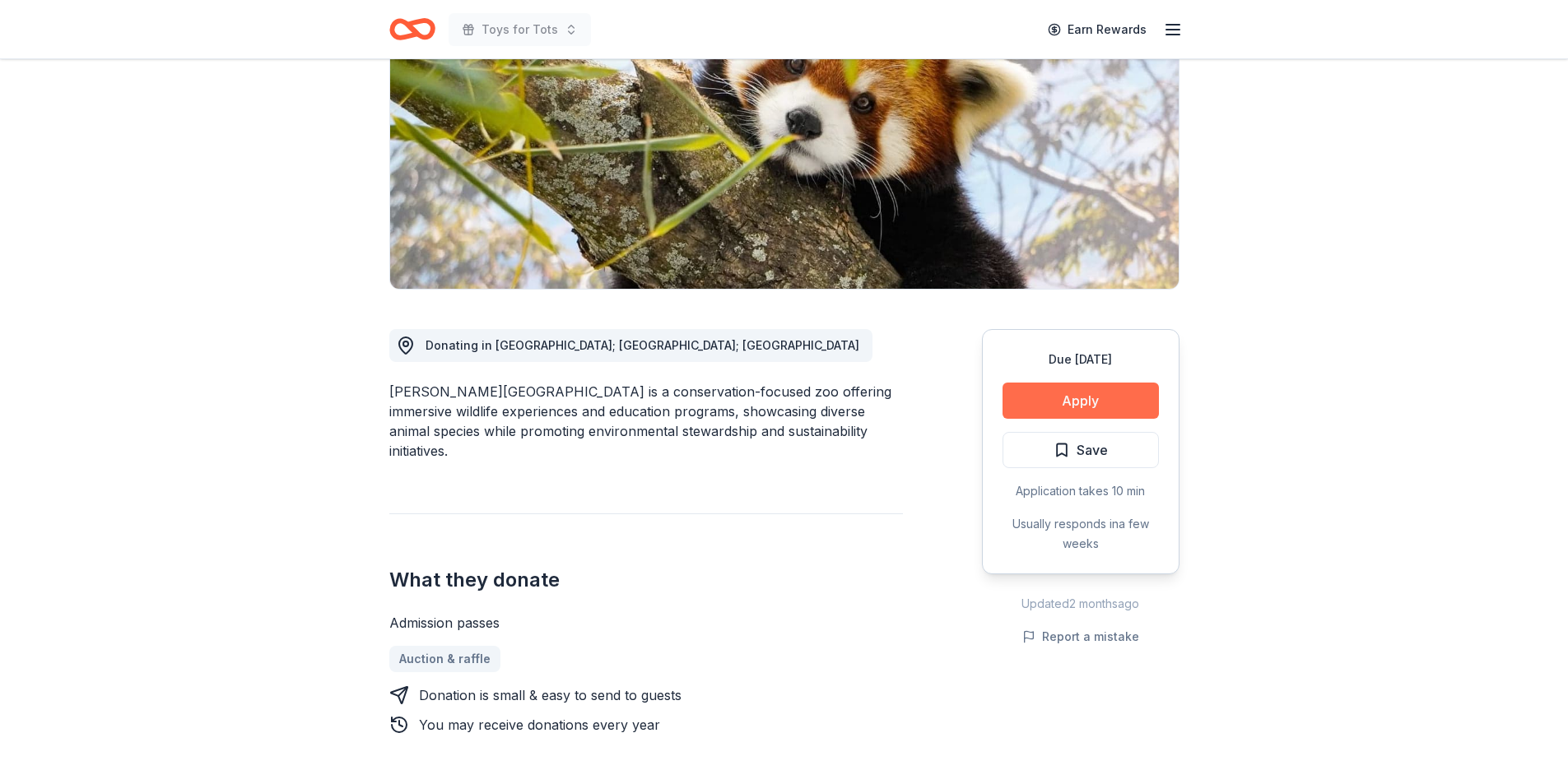
click at [1065, 396] on button "Apply" at bounding box center [1080, 401] width 156 height 37
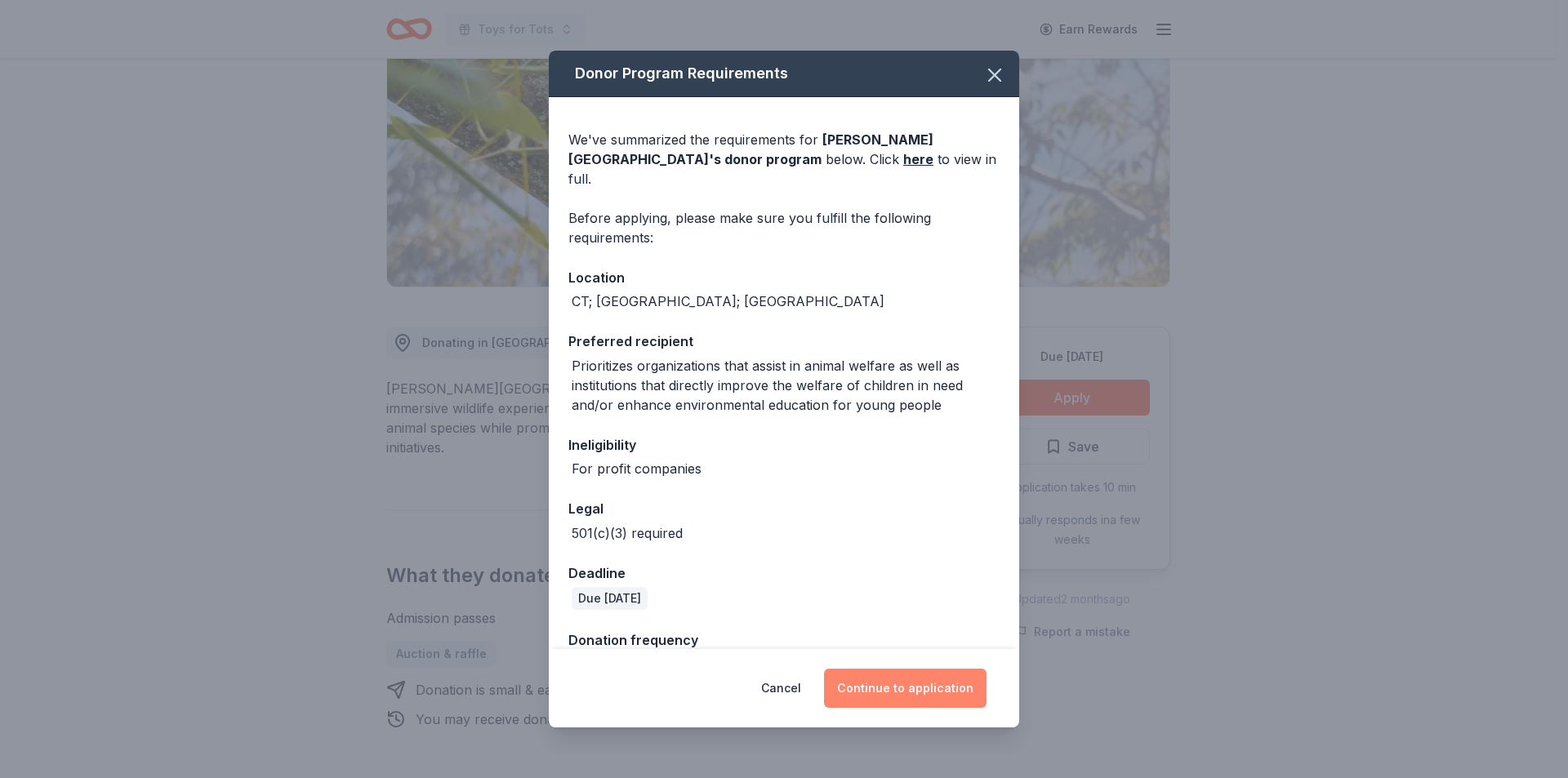
click at [902, 690] on button "Continue to application" at bounding box center [906, 687] width 163 height 39
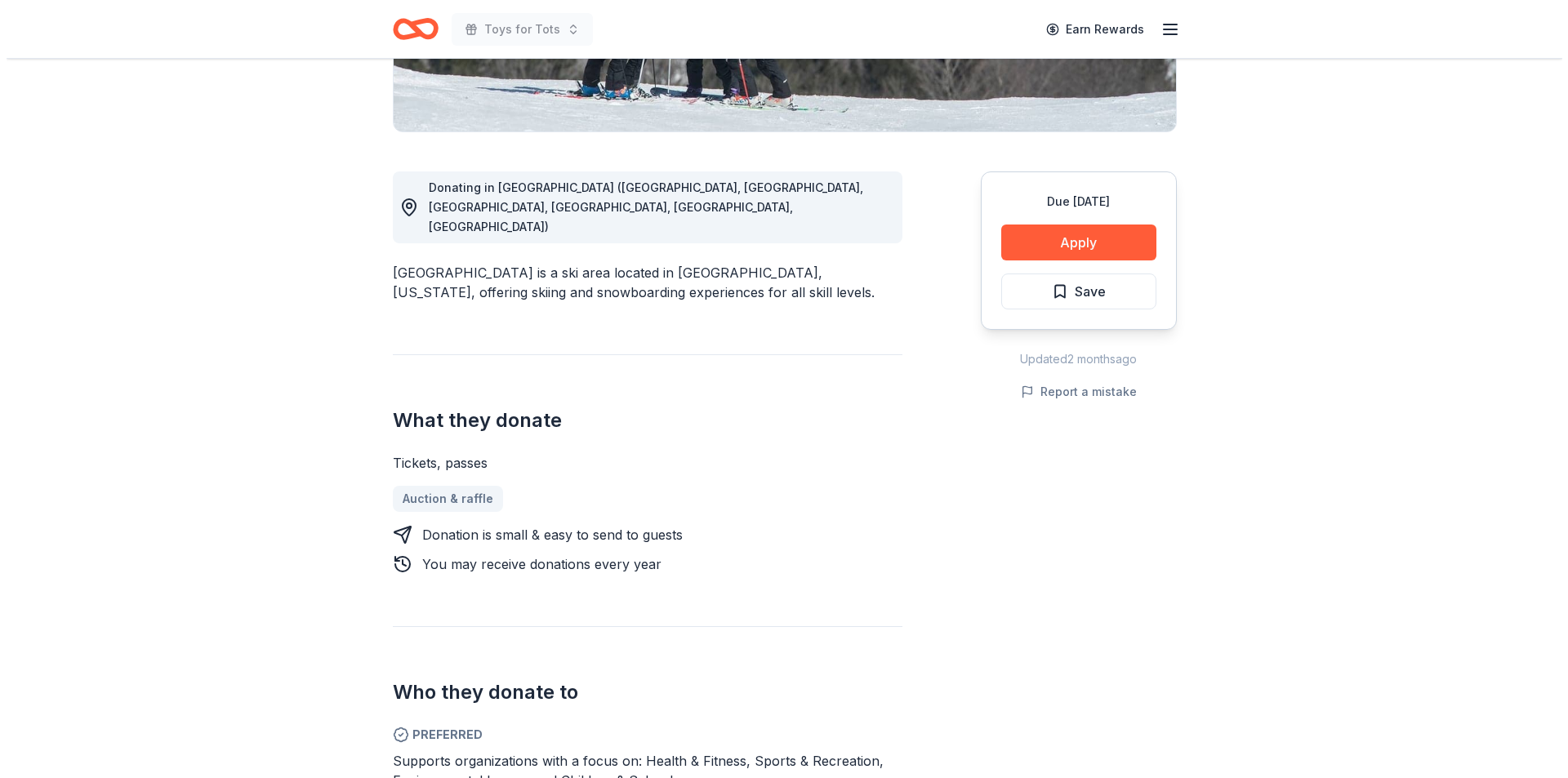
scroll to position [344, 0]
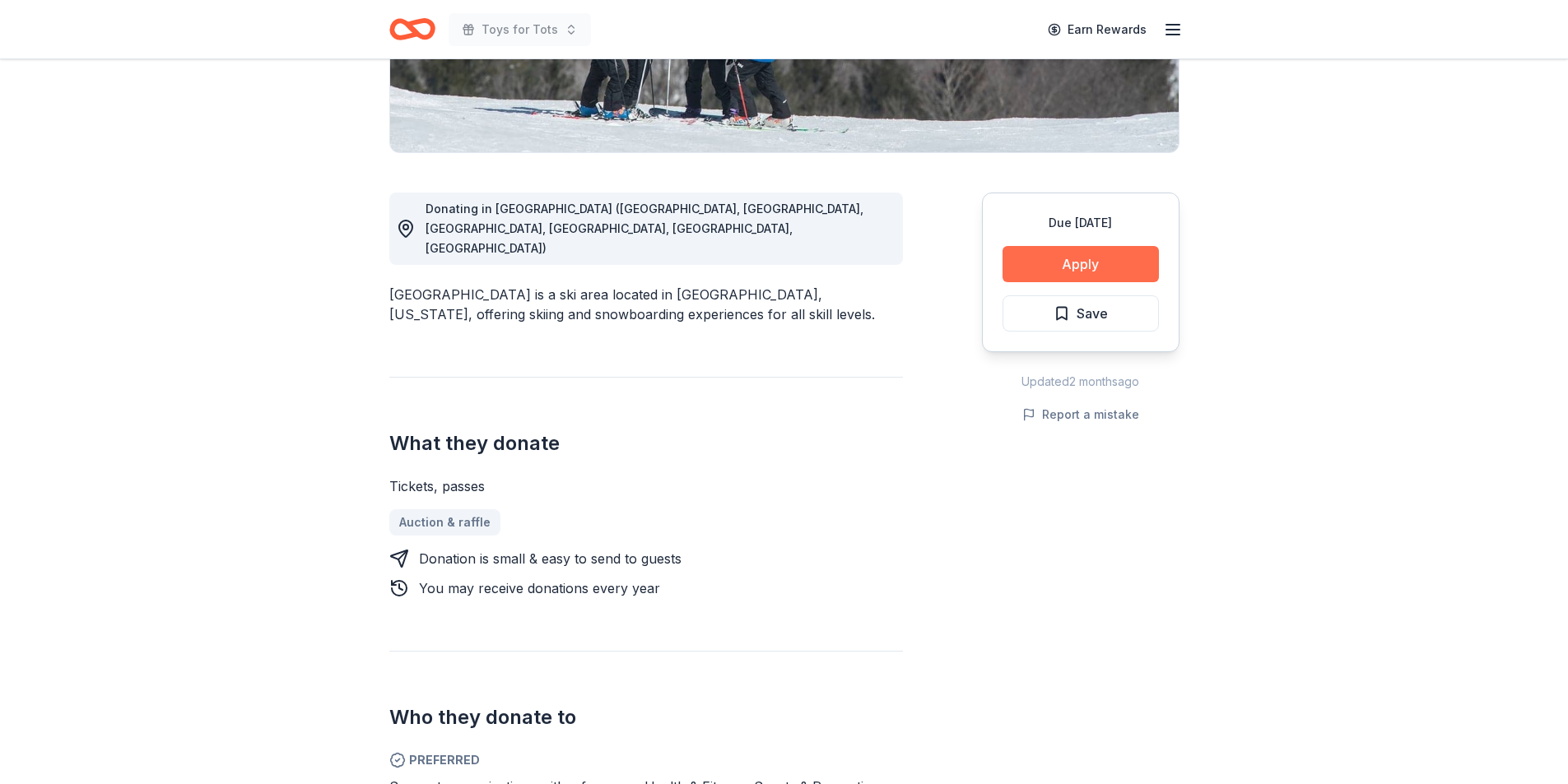
click at [1071, 269] on button "Apply" at bounding box center [1080, 264] width 156 height 37
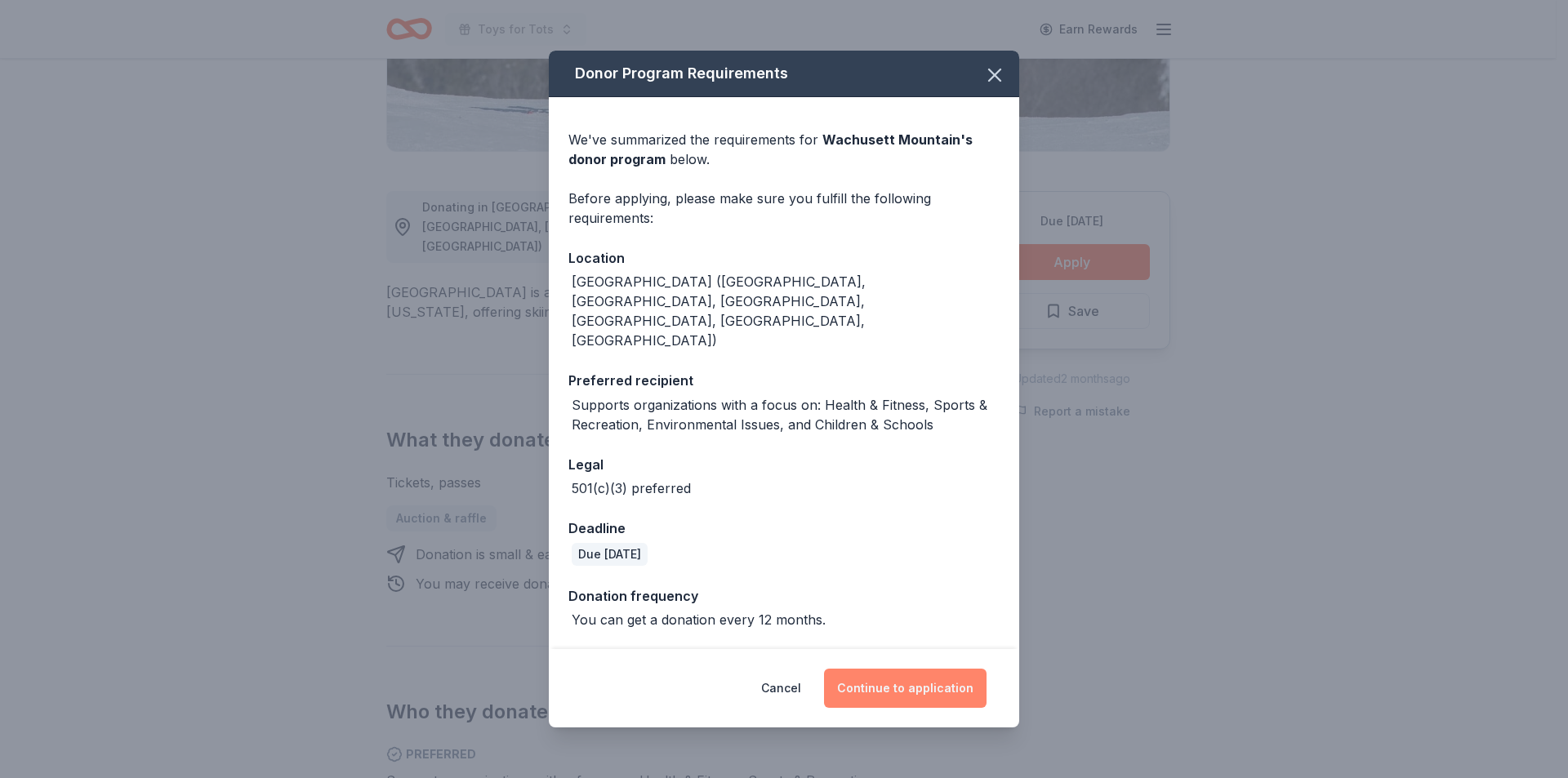
click at [905, 668] on button "Continue to application" at bounding box center [906, 687] width 163 height 39
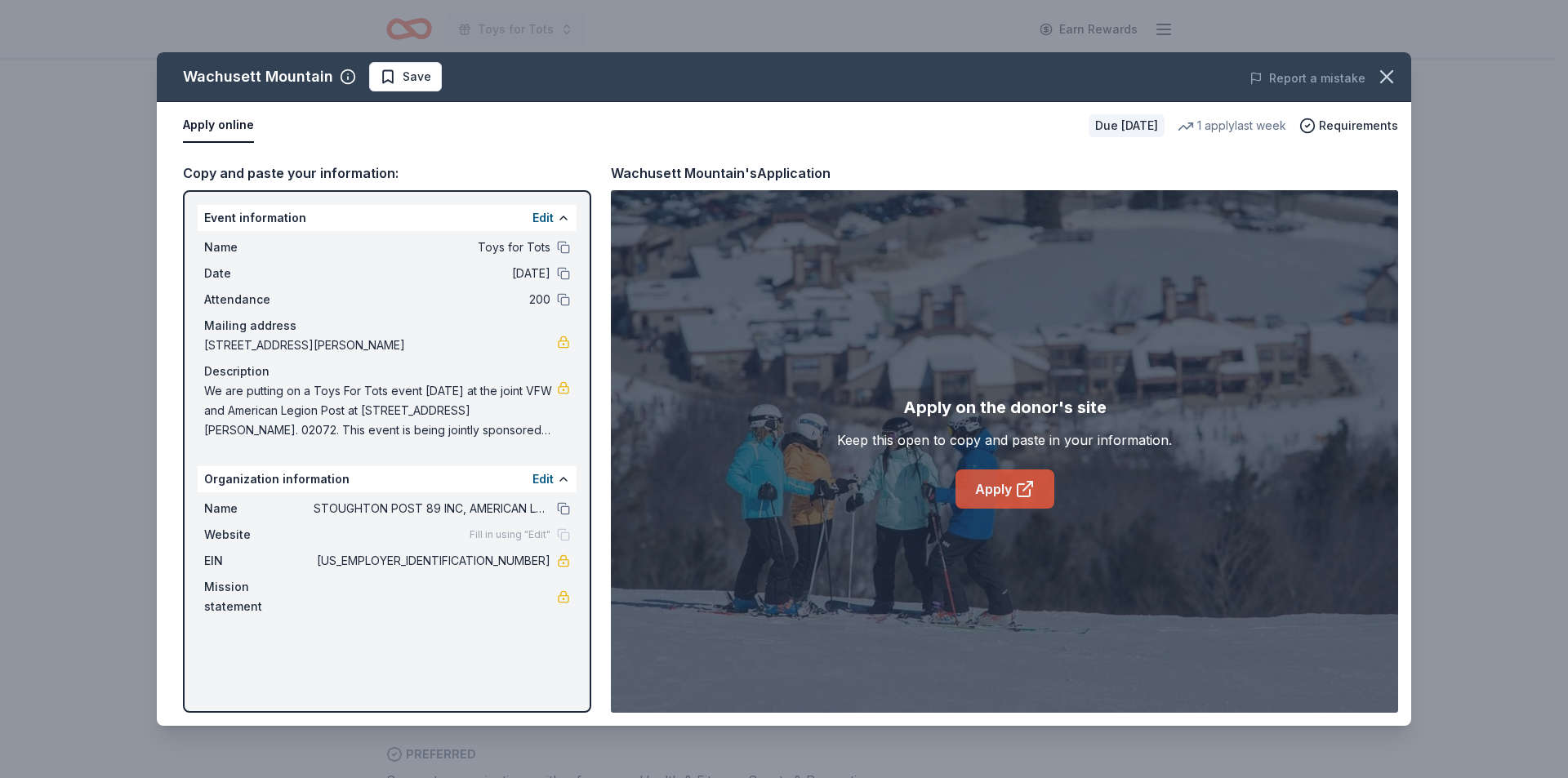
click at [999, 491] on link "Apply" at bounding box center [1005, 488] width 99 height 39
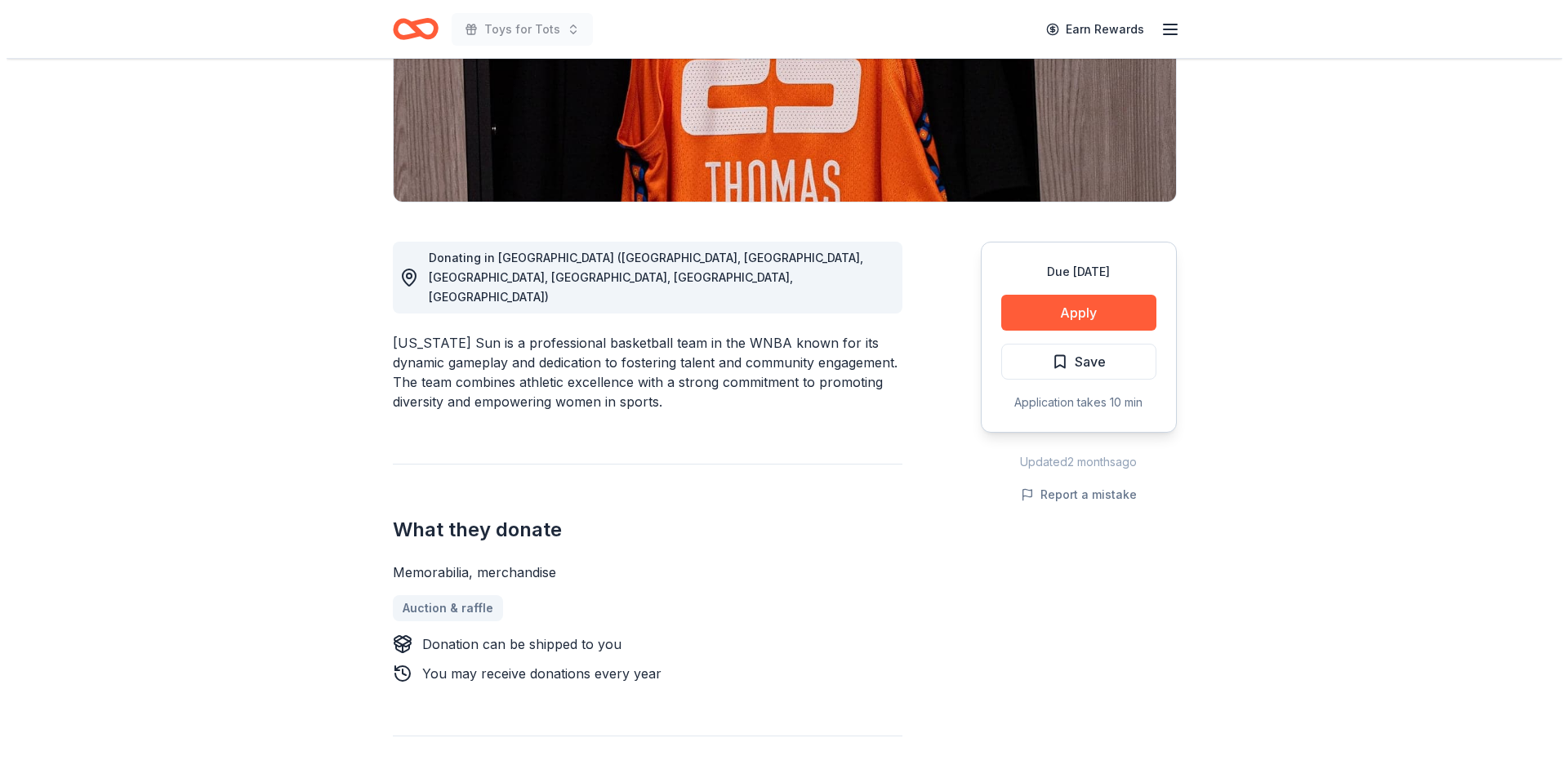
scroll to position [291, 0]
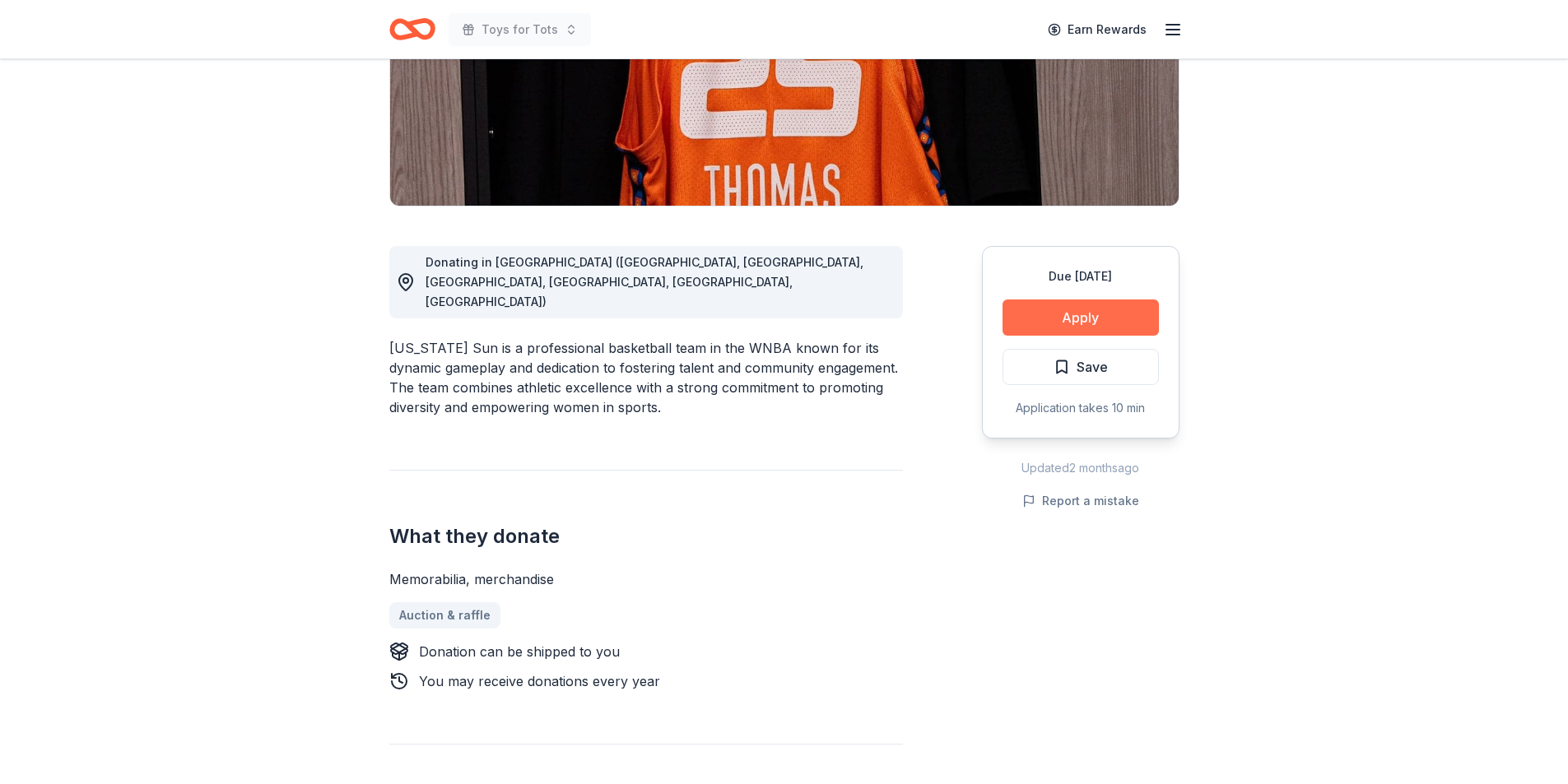
click at [1078, 317] on button "Apply" at bounding box center [1080, 318] width 156 height 37
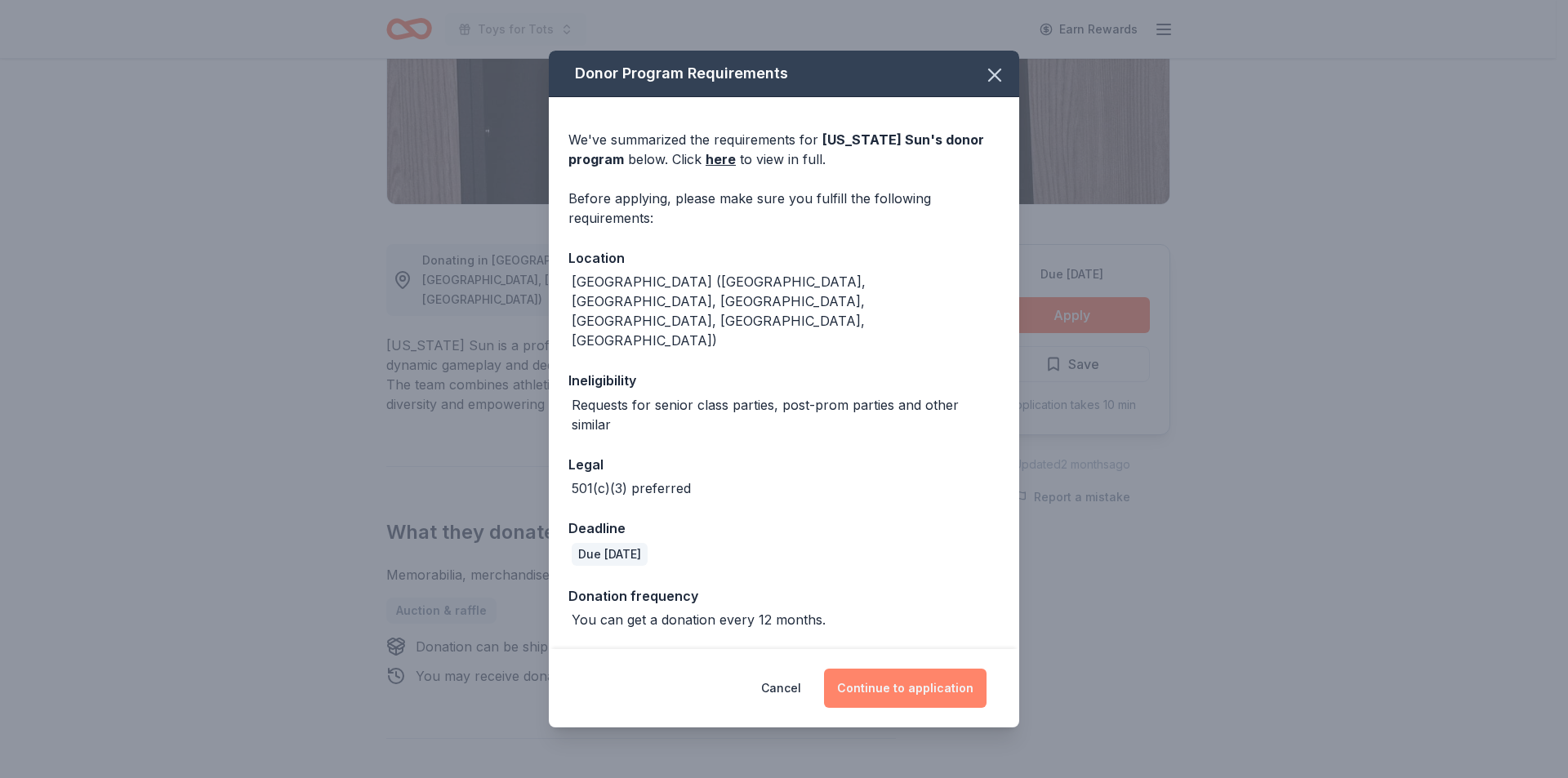
click at [899, 668] on button "Continue to application" at bounding box center [906, 687] width 163 height 39
